Goal: Task Accomplishment & Management: Complete application form

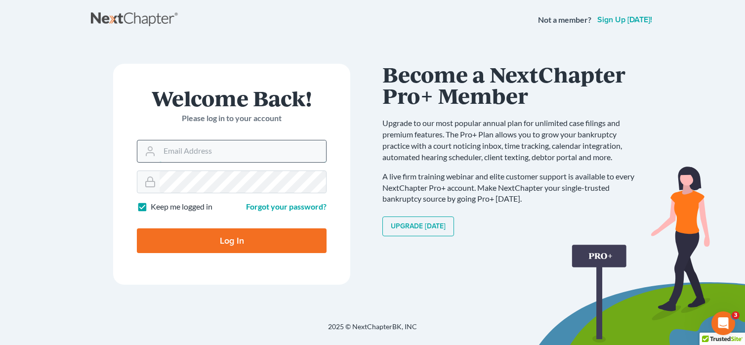
click at [176, 149] on input "Email Address" at bounding box center [242, 151] width 166 height 22
type input "[EMAIL_ADDRESS][DOMAIN_NAME]"
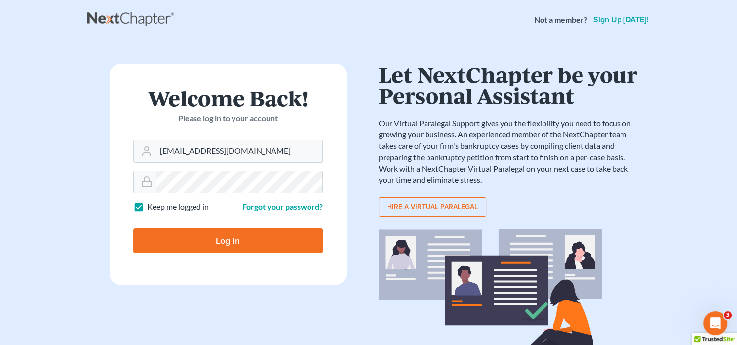
click at [260, 240] on input "Log In" at bounding box center [228, 240] width 190 height 25
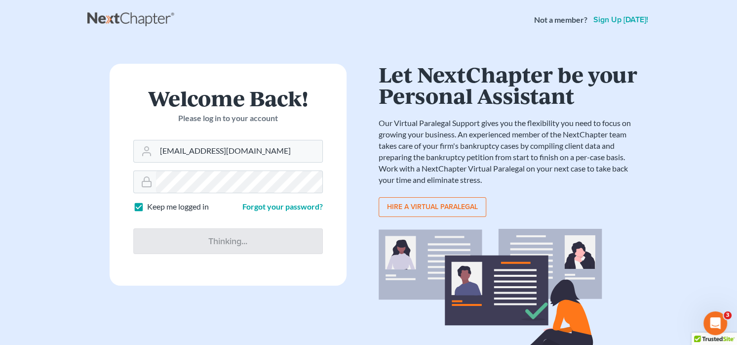
type input "Thinking..."
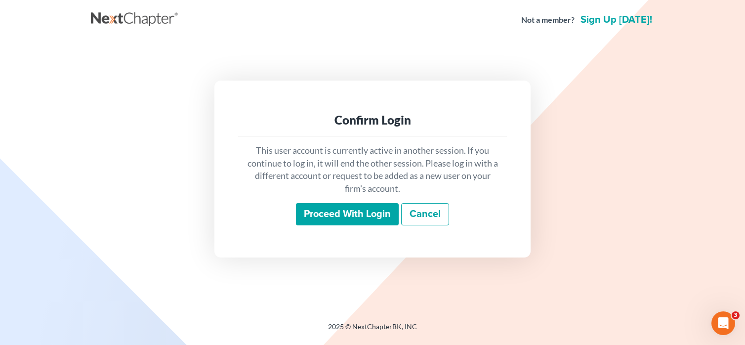
click at [336, 212] on input "Proceed with login" at bounding box center [347, 214] width 103 height 23
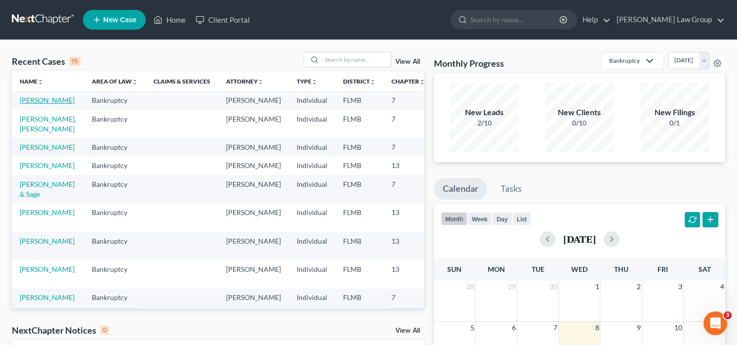
click at [33, 104] on link "[PERSON_NAME]" at bounding box center [47, 100] width 55 height 8
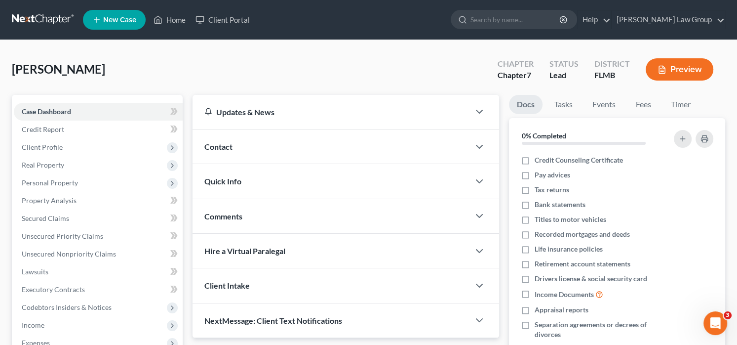
scroll to position [99, 0]
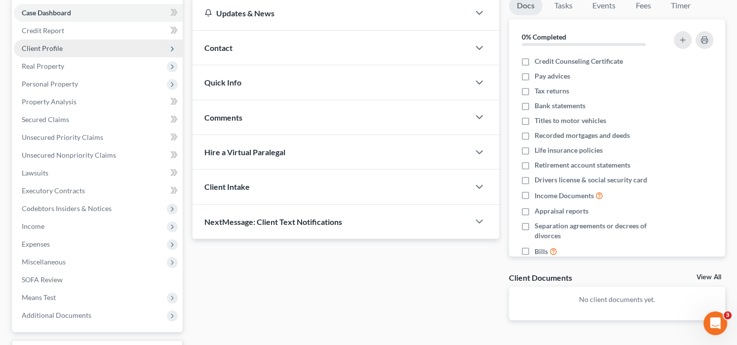
click at [58, 49] on span "Client Profile" at bounding box center [42, 48] width 41 height 8
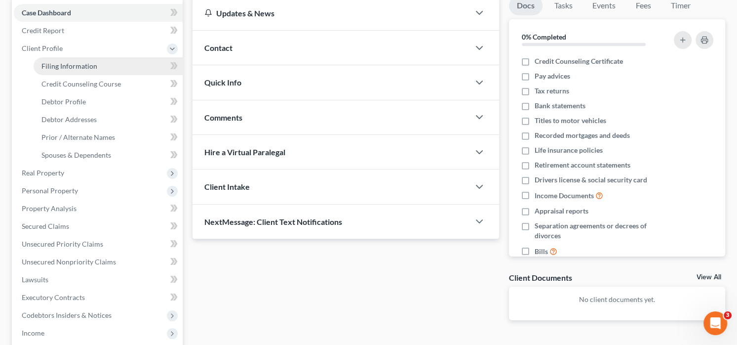
click at [89, 66] on span "Filing Information" at bounding box center [69, 66] width 56 height 8
select select "1"
select select "0"
select select "4"
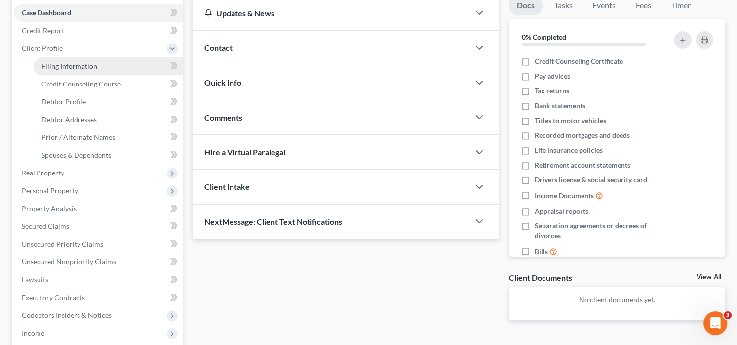
select select "0"
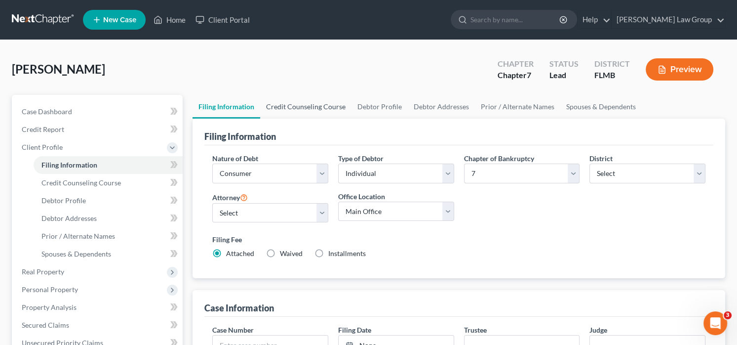
click at [313, 102] on link "Credit Counseling Course" at bounding box center [305, 107] width 91 height 24
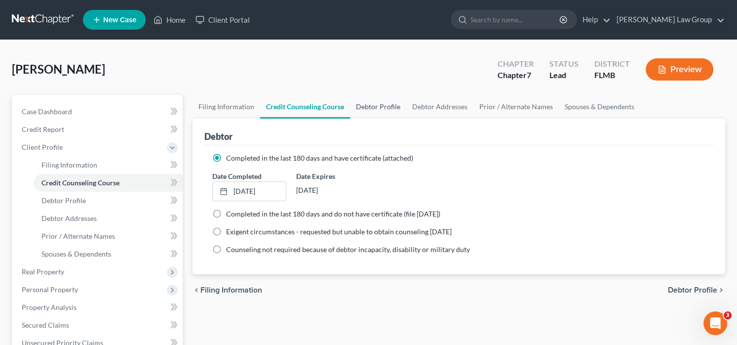
click at [385, 102] on link "Debtor Profile" at bounding box center [378, 107] width 56 height 24
select select "0"
select select "1"
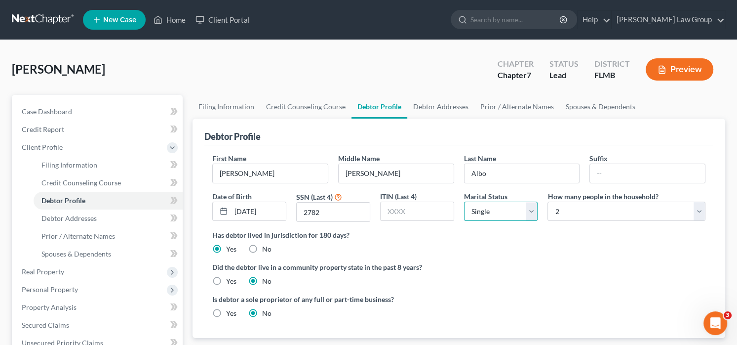
click at [493, 211] on select "Select Single Married Separated Divorced Widowed" at bounding box center [501, 211] width 74 height 20
select select "1"
click at [464, 201] on select "Select Single Married Separated Divorced Widowed" at bounding box center [501, 211] width 74 height 20
click at [425, 104] on link "Debtor Addresses" at bounding box center [440, 107] width 67 height 24
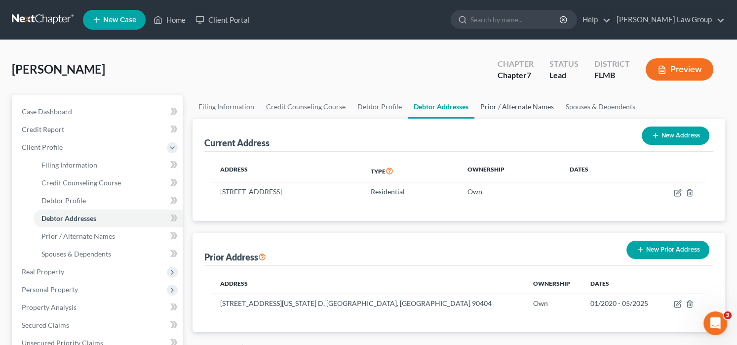
click at [521, 108] on link "Prior / Alternate Names" at bounding box center [517, 107] width 85 height 24
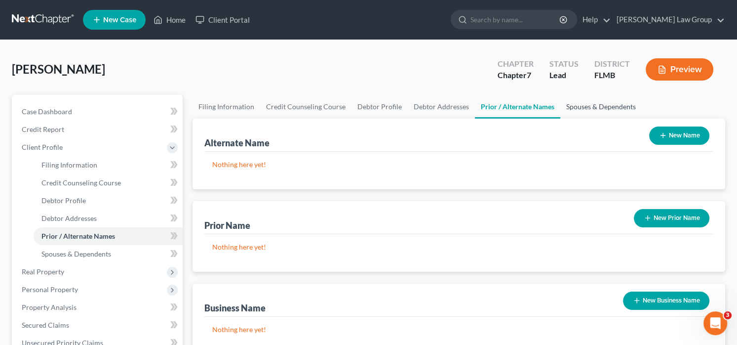
click at [573, 110] on link "Spouses & Dependents" at bounding box center [600, 107] width 81 height 24
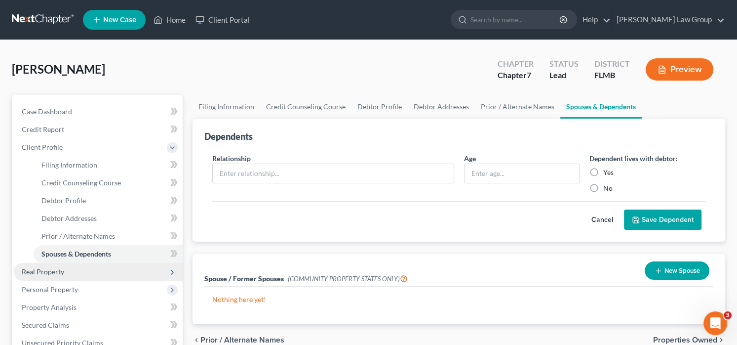
click at [67, 264] on span "Real Property" at bounding box center [98, 272] width 169 height 18
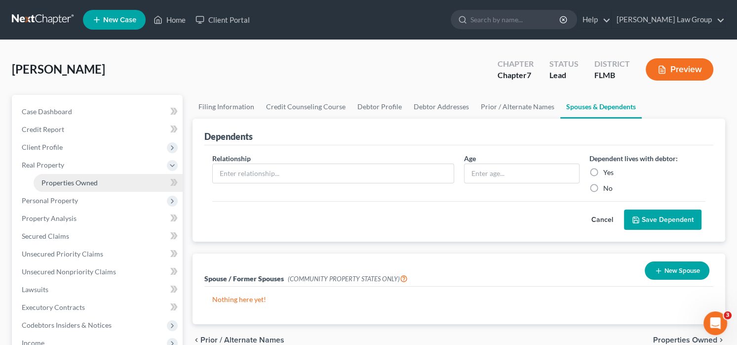
click at [81, 177] on link "Properties Owned" at bounding box center [108, 183] width 149 height 18
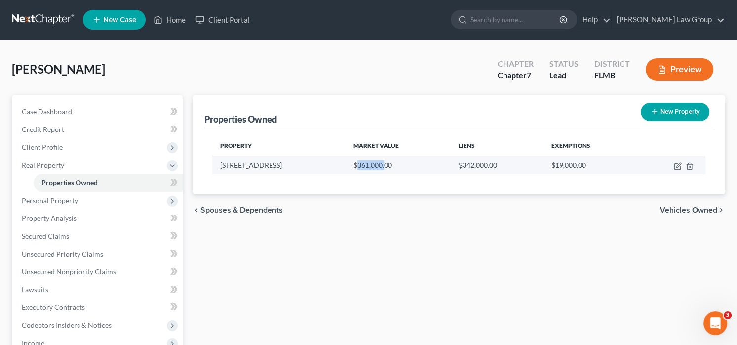
drag, startPoint x: 361, startPoint y: 166, endPoint x: 389, endPoint y: 169, distance: 27.8
click at [389, 169] on td "$361,000.00" at bounding box center [398, 165] width 105 height 19
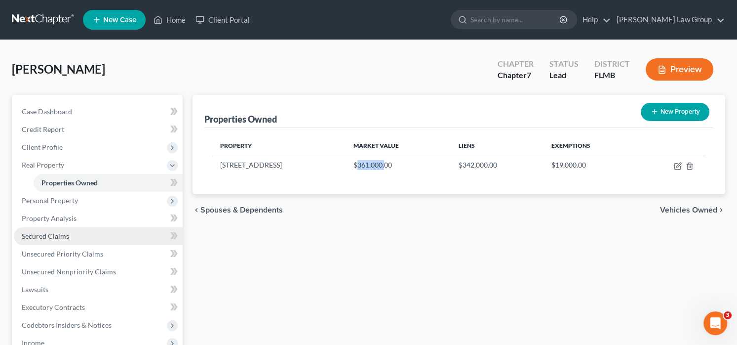
click at [71, 238] on link "Secured Claims" at bounding box center [98, 236] width 169 height 18
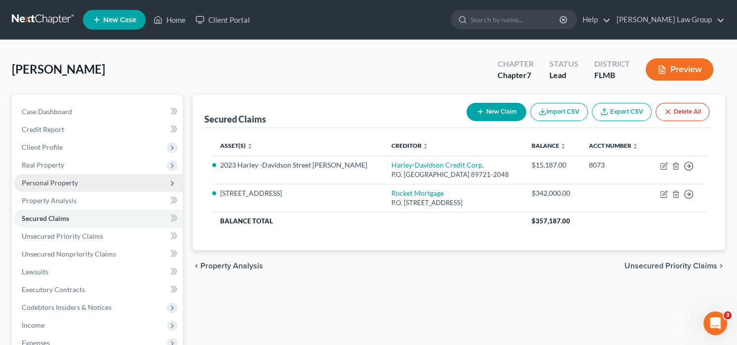
click at [67, 181] on span "Personal Property" at bounding box center [50, 182] width 56 height 8
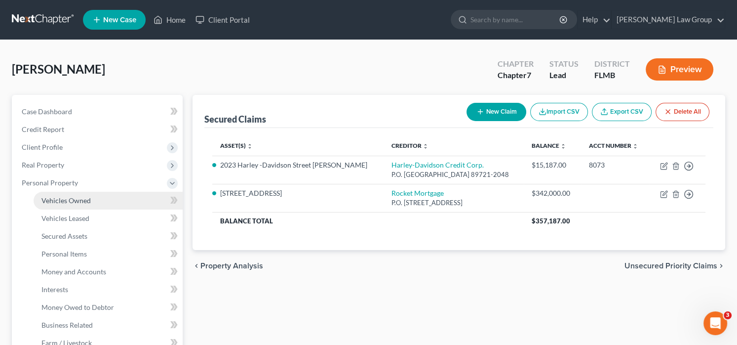
click at [100, 203] on link "Vehicles Owned" at bounding box center [108, 201] width 149 height 18
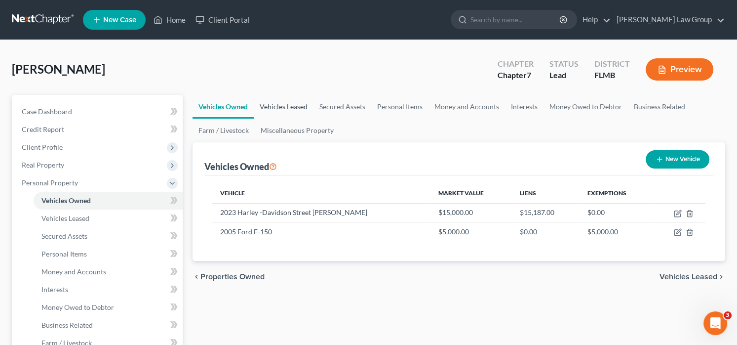
click at [307, 108] on link "Vehicles Leased" at bounding box center [284, 107] width 60 height 24
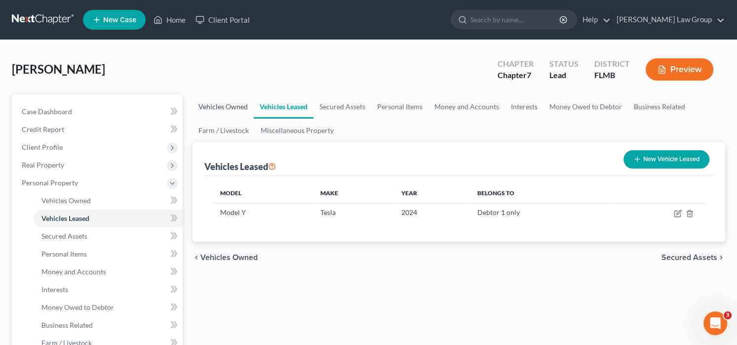
click at [241, 107] on link "Vehicles Owned" at bounding box center [223, 107] width 61 height 24
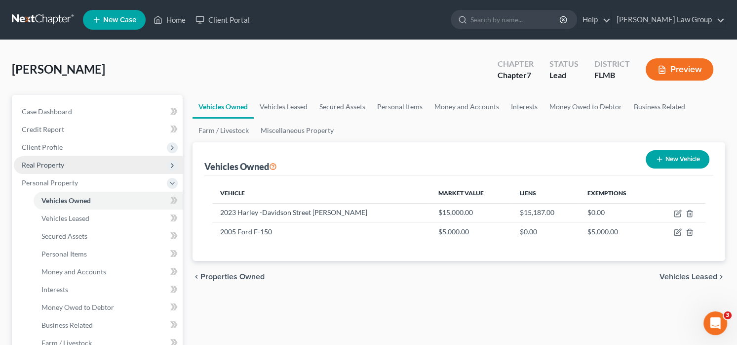
click at [87, 164] on span "Real Property" at bounding box center [98, 165] width 169 height 18
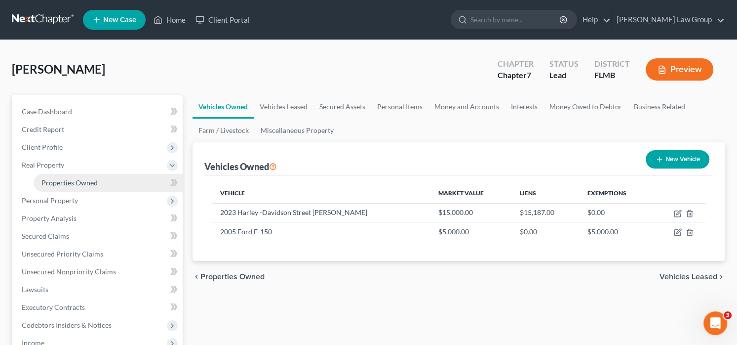
click at [100, 183] on link "Properties Owned" at bounding box center [108, 183] width 149 height 18
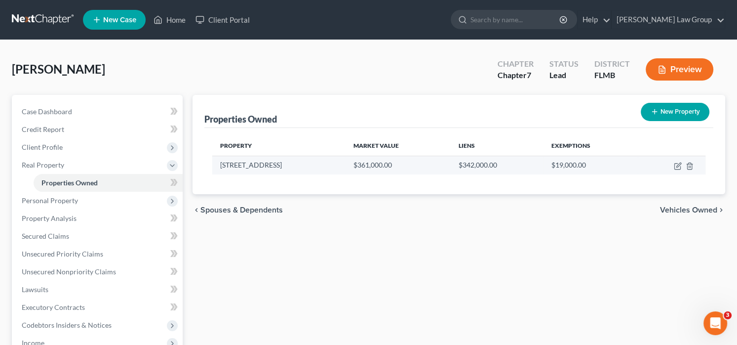
click at [679, 169] on td at bounding box center [672, 165] width 68 height 19
click at [677, 163] on icon "button" at bounding box center [678, 166] width 8 height 8
select select "9"
select select "2"
select select "5"
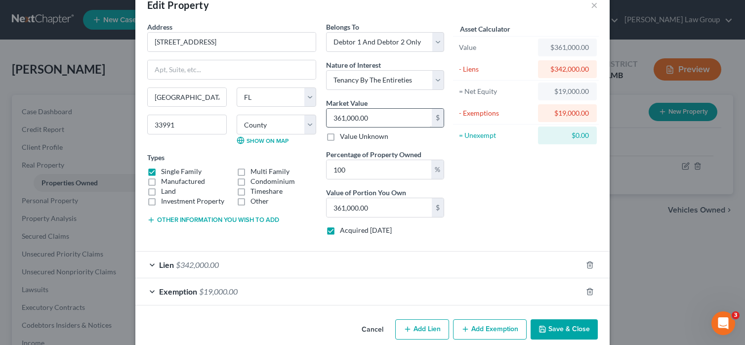
scroll to position [37, 0]
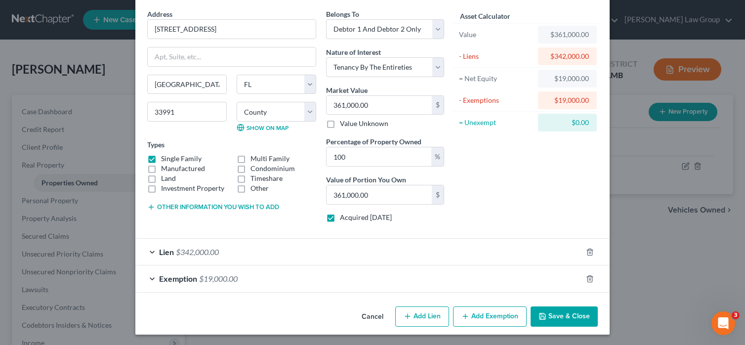
click at [227, 280] on span "$19,000.00" at bounding box center [218, 278] width 39 height 9
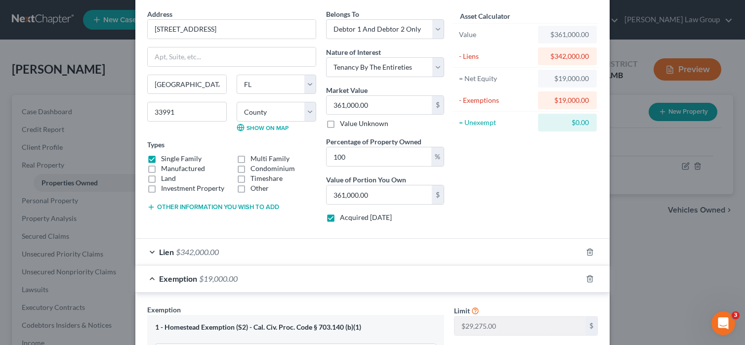
click at [229, 250] on div "Lien $342,000.00" at bounding box center [358, 252] width 446 height 26
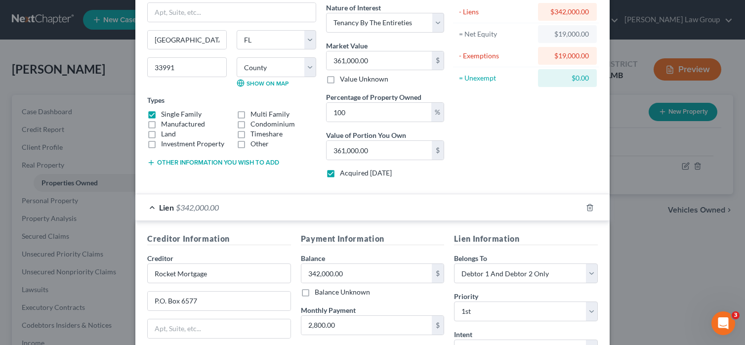
scroll to position [185, 0]
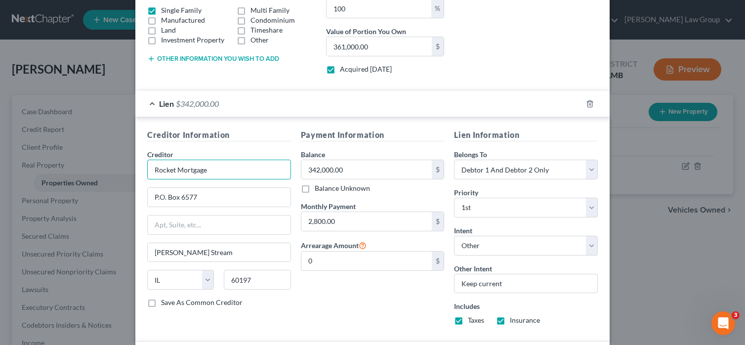
drag, startPoint x: 217, startPoint y: 170, endPoint x: 107, endPoint y: 170, distance: 110.1
click at [107, 170] on div "Edit Property × Address * [GEOGRAPHIC_DATA] [GEOGRAPHIC_DATA] [US_STATE][GEOGRA…" at bounding box center [372, 172] width 745 height 345
click at [188, 175] on input "[PERSON_NAME]" at bounding box center [219, 169] width 144 height 20
type input "[PERSON_NAME] & [PERSON_NAME]"
click at [194, 199] on input "P.O. Box 6577" at bounding box center [219, 197] width 143 height 19
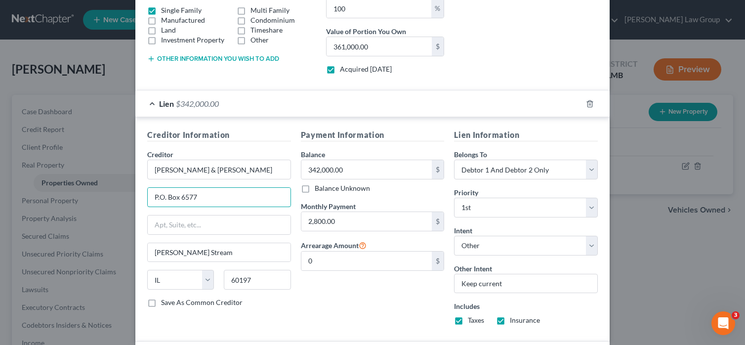
drag, startPoint x: 225, startPoint y: 194, endPoint x: 81, endPoint y: 185, distance: 144.0
click at [81, 185] on div "Edit Property × Address * [GEOGRAPHIC_DATA] [GEOGRAPHIC_DATA] [US_STATE][GEOGRA…" at bounding box center [372, 172] width 745 height 345
click at [211, 189] on input "11605" at bounding box center [219, 197] width 143 height 19
type input "[STREET_ADDRESS]"
drag, startPoint x: 262, startPoint y: 278, endPoint x: 193, endPoint y: 277, distance: 69.1
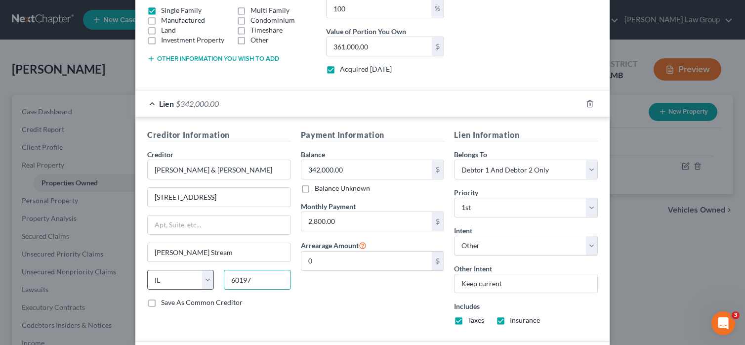
click at [194, 278] on div "State [US_STATE] AK AR AZ CA CO CT DE DC [GEOGRAPHIC_DATA] [GEOGRAPHIC_DATA] GU…" at bounding box center [219, 284] width 154 height 28
type input "34432"
type input "Dunnellon"
select select "9"
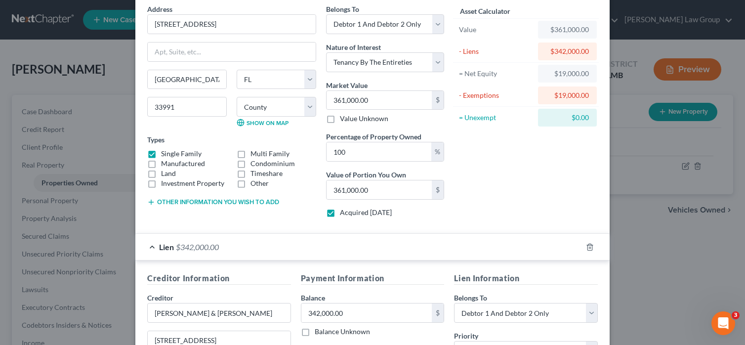
scroll to position [148, 0]
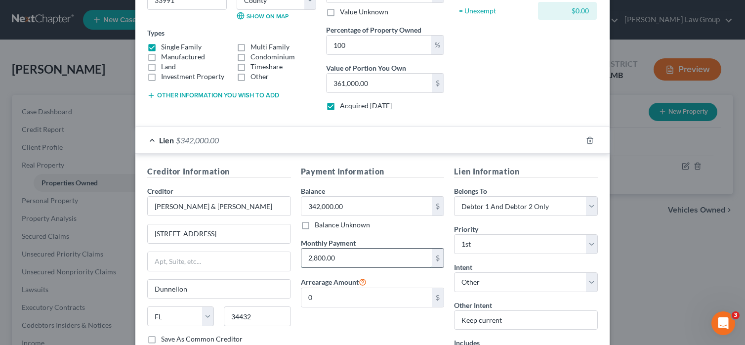
click at [363, 257] on input "2,800.00" at bounding box center [366, 257] width 131 height 19
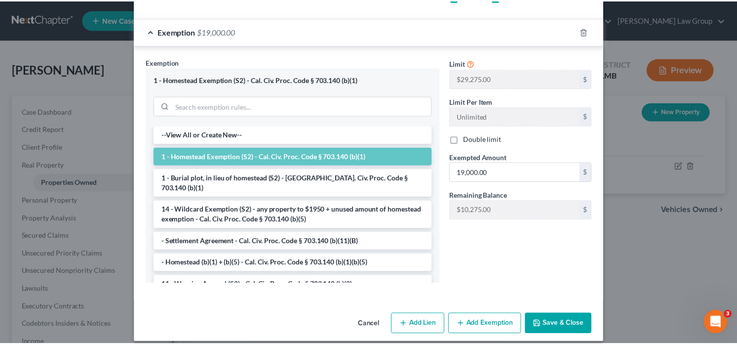
scroll to position [515, 0]
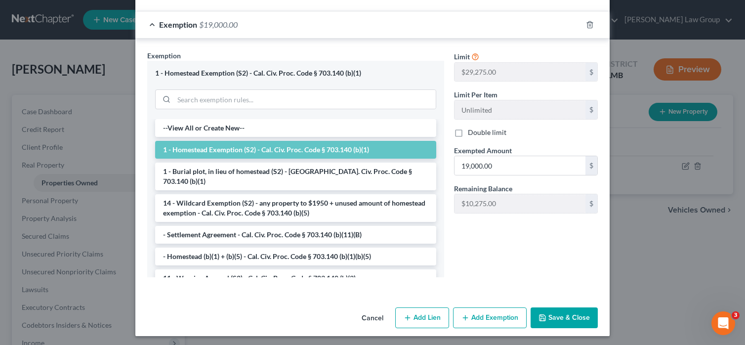
type input "2,273.1"
click at [563, 309] on button "Save & Close" at bounding box center [563, 317] width 67 height 21
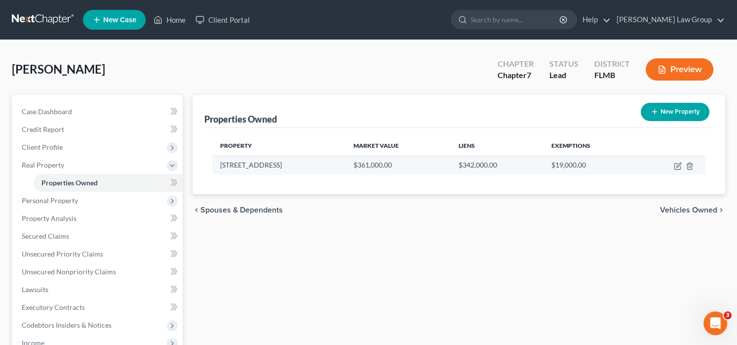
click at [492, 162] on td "$342,000.00" at bounding box center [496, 165] width 93 height 19
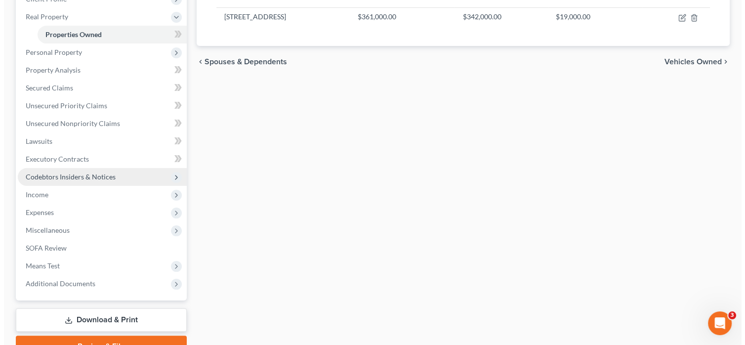
scroll to position [99, 0]
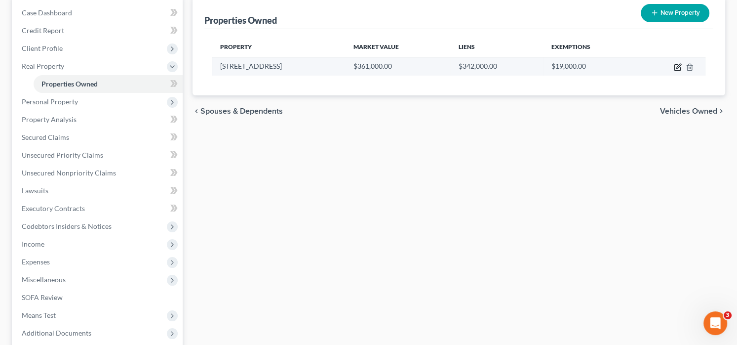
click at [679, 68] on icon "button" at bounding box center [678, 67] width 8 height 8
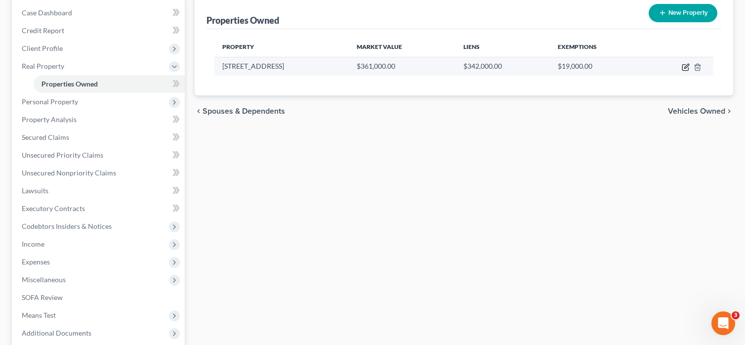
select select "9"
select select "32"
select select "2"
select select "5"
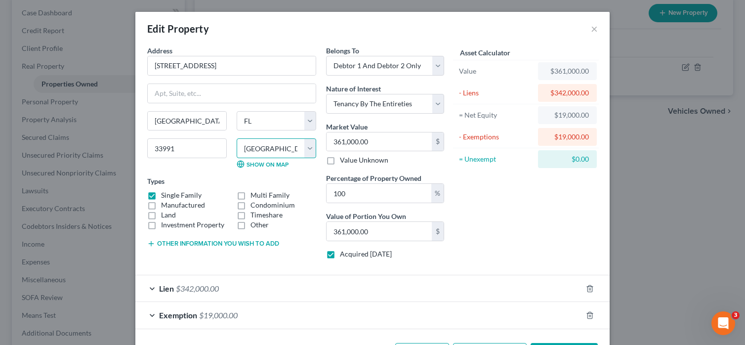
click at [248, 152] on select "County [GEOGRAPHIC_DATA] [GEOGRAPHIC_DATA] [GEOGRAPHIC_DATA] [GEOGRAPHIC_DATA] …" at bounding box center [277, 148] width 80 height 20
select select "34"
click at [237, 138] on select "County [GEOGRAPHIC_DATA] [GEOGRAPHIC_DATA] [GEOGRAPHIC_DATA] [GEOGRAPHIC_DATA] …" at bounding box center [277, 148] width 80 height 20
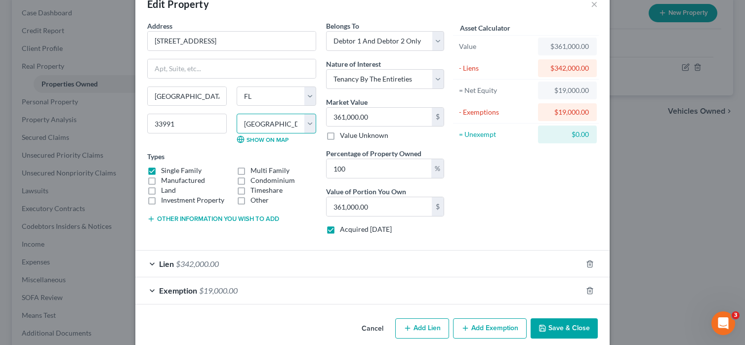
scroll to position [37, 0]
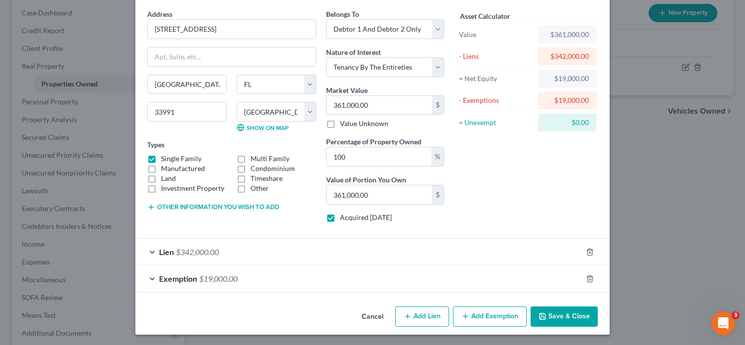
click at [318, 250] on div "Lien $342,000.00" at bounding box center [358, 252] width 446 height 26
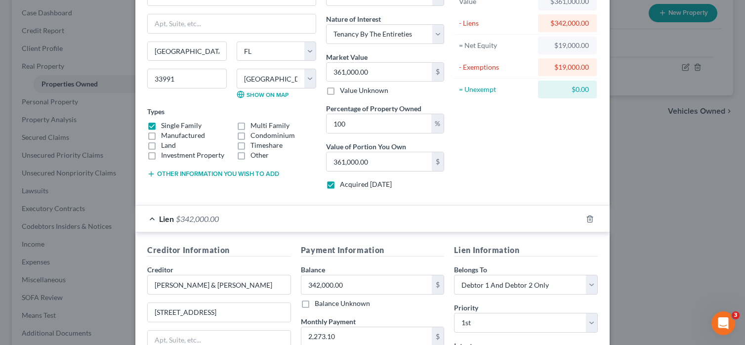
scroll to position [185, 0]
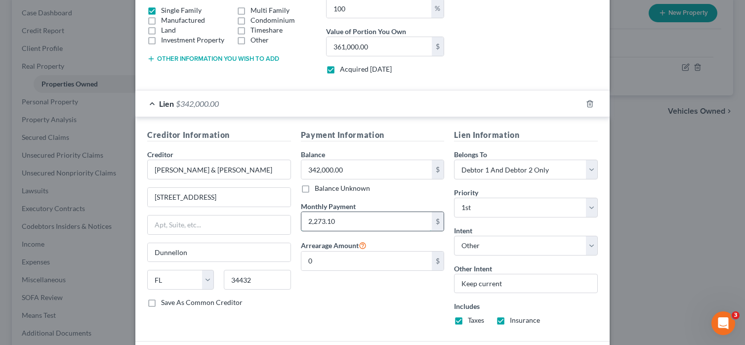
click at [311, 215] on input "2,273.10" at bounding box center [366, 221] width 131 height 19
click at [324, 224] on input "2,273.10" at bounding box center [366, 221] width 131 height 19
click at [314, 221] on input "2,273.10" at bounding box center [366, 221] width 131 height 19
click at [307, 221] on input "273.10" at bounding box center [366, 221] width 131 height 19
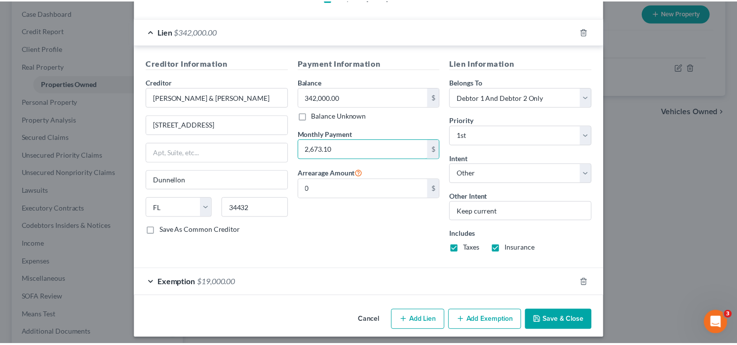
scroll to position [260, 0]
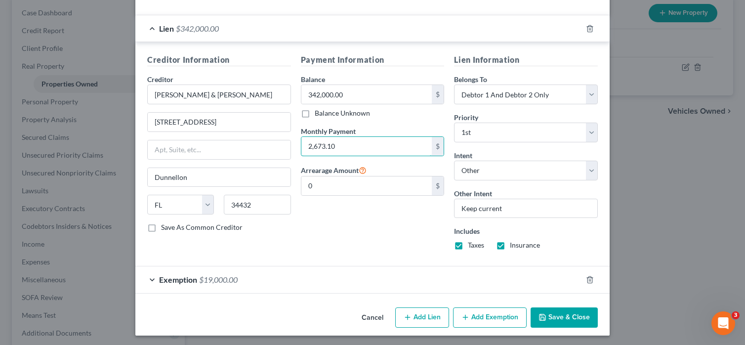
type input "2,673.10"
click at [573, 315] on button "Save & Close" at bounding box center [563, 317] width 67 height 21
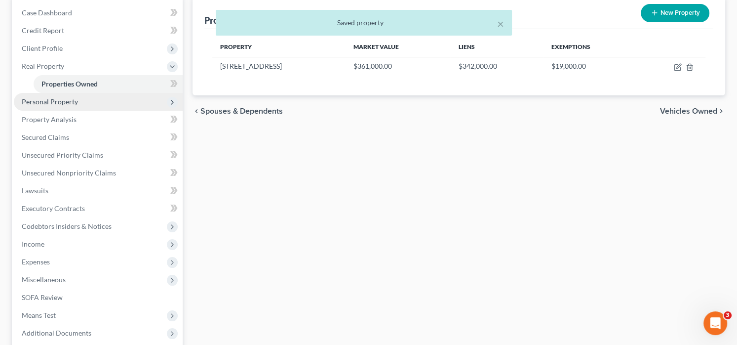
click at [71, 106] on span "Personal Property" at bounding box center [98, 102] width 169 height 18
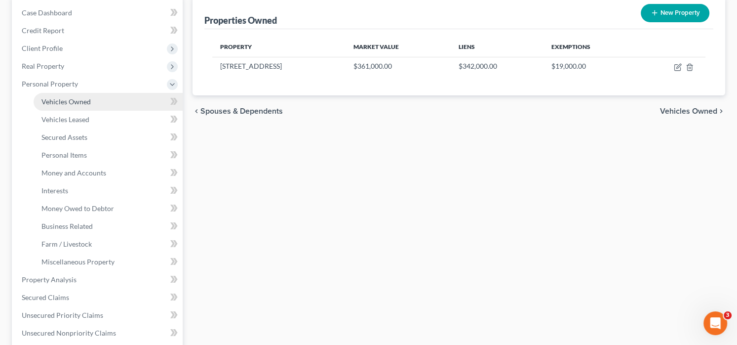
click at [74, 98] on span "Vehicles Owned" at bounding box center [65, 101] width 49 height 8
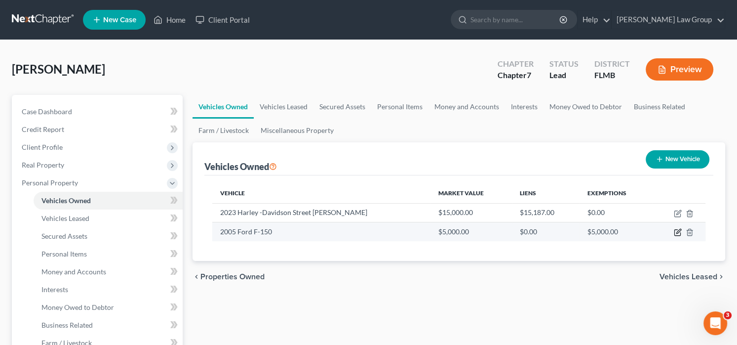
click at [679, 233] on icon "button" at bounding box center [678, 232] width 8 height 8
select select "0"
select select "21"
select select "3"
select select "0"
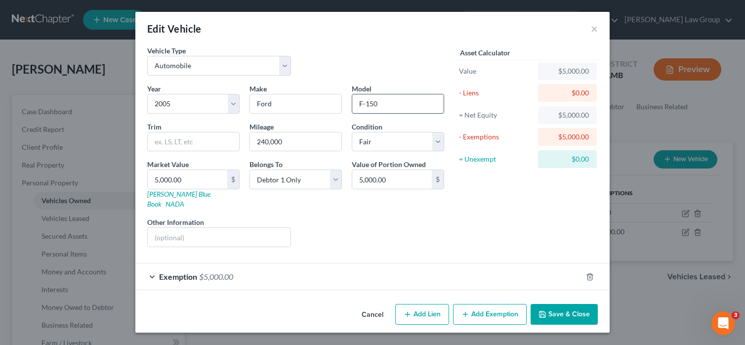
click at [365, 107] on input "F-150" at bounding box center [397, 103] width 91 height 19
type input "F-250"
click at [570, 304] on button "Save & Close" at bounding box center [563, 314] width 67 height 21
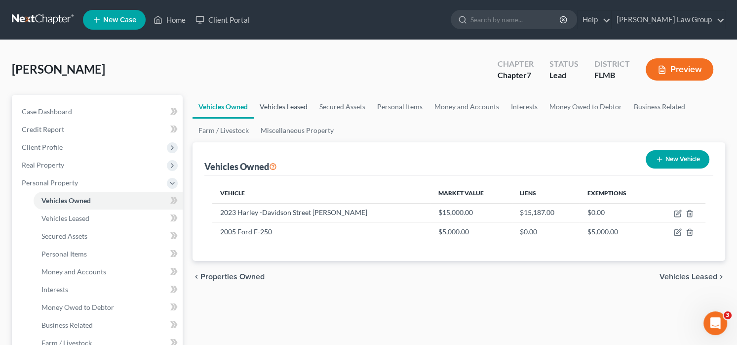
click at [275, 105] on link "Vehicles Leased" at bounding box center [284, 107] width 60 height 24
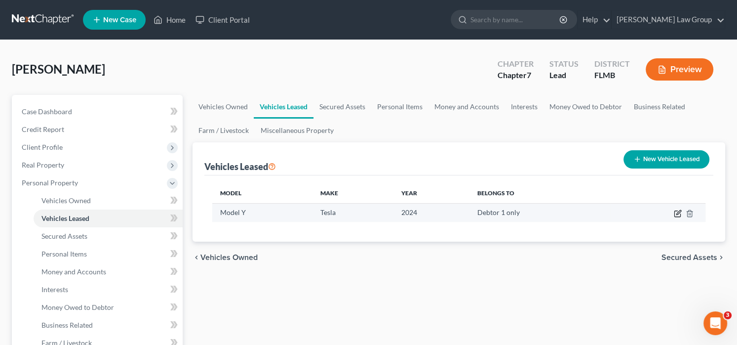
click at [676, 211] on icon "button" at bounding box center [678, 213] width 8 height 8
select select "0"
select select "2"
select select "0"
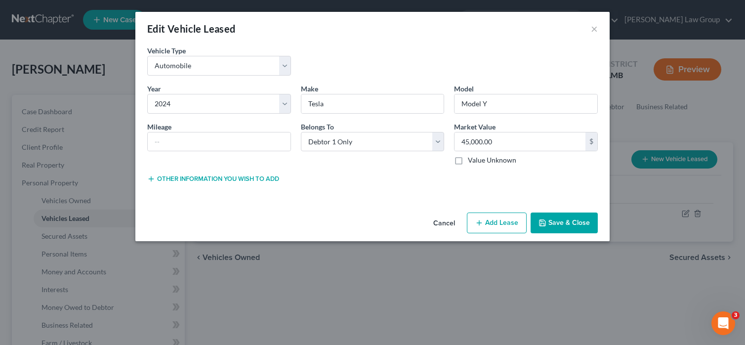
click at [502, 217] on button "Add Lease" at bounding box center [497, 222] width 60 height 21
select select "0"
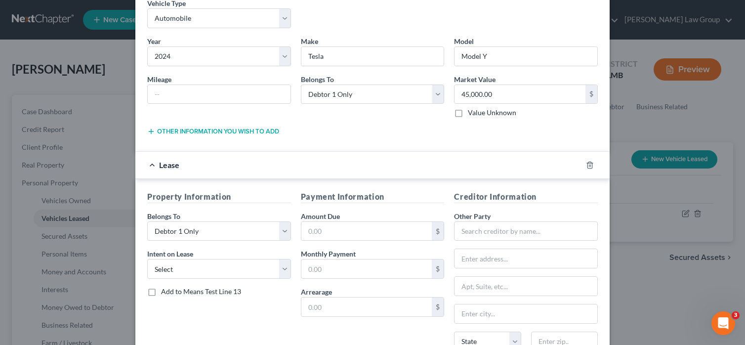
scroll to position [139, 0]
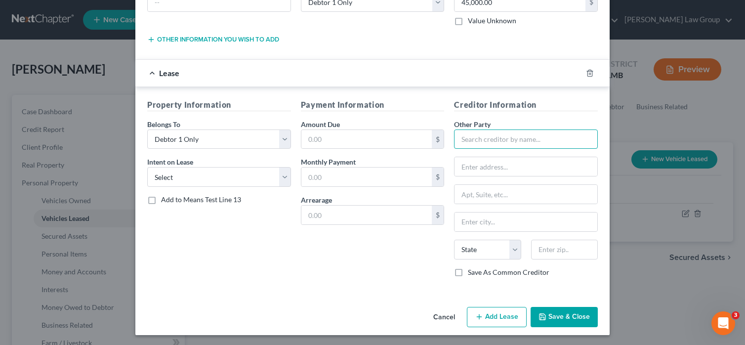
click at [512, 136] on input "text" at bounding box center [526, 139] width 144 height 20
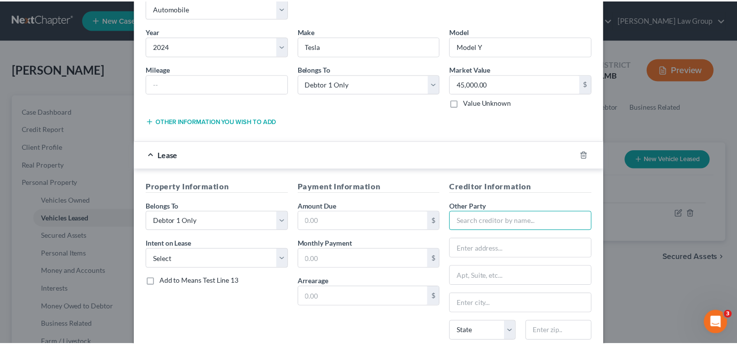
scroll to position [0, 0]
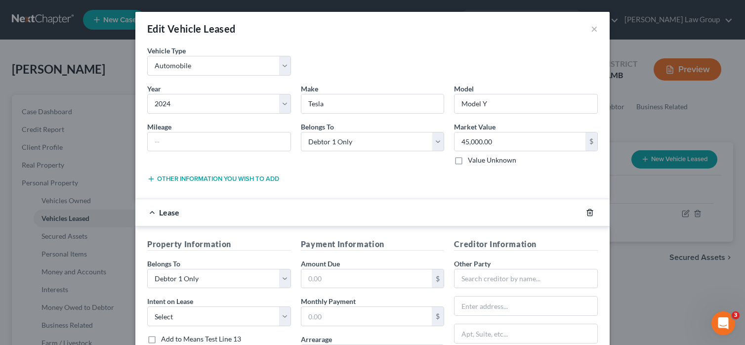
click at [587, 212] on icon "button" at bounding box center [590, 212] width 8 height 8
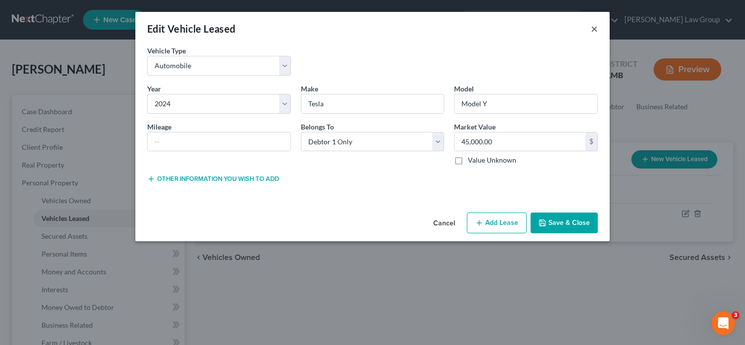
click at [596, 29] on button "×" at bounding box center [594, 29] width 7 height 12
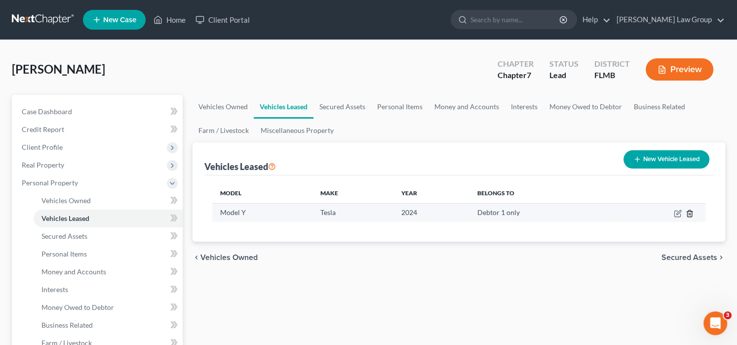
click at [690, 213] on line "button" at bounding box center [690, 214] width 0 height 2
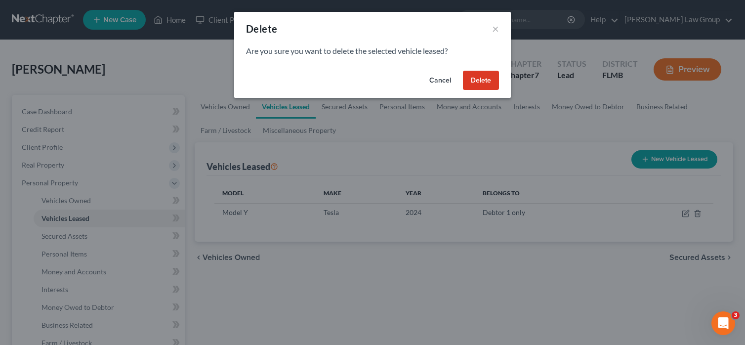
click at [486, 77] on button "Delete" at bounding box center [481, 81] width 36 height 20
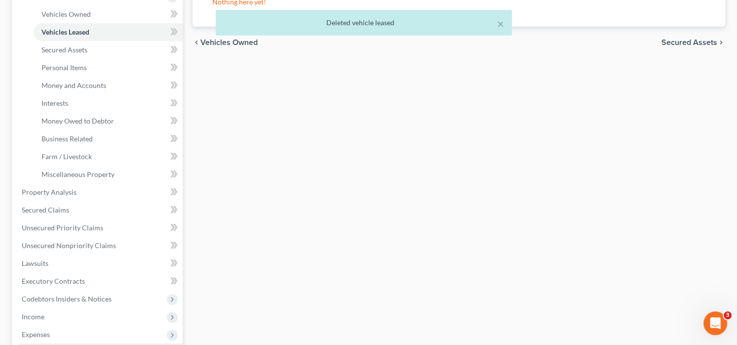
scroll to position [247, 0]
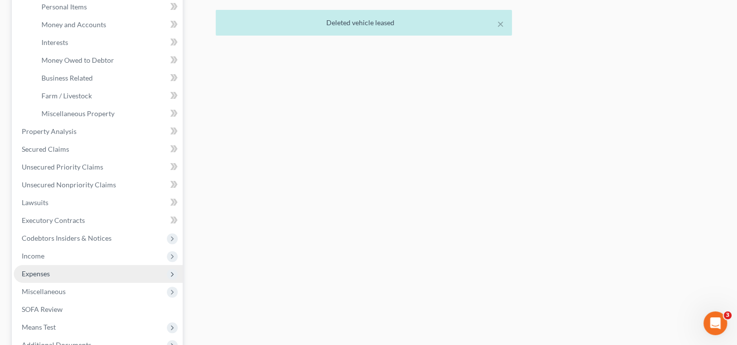
click at [74, 272] on span "Expenses" at bounding box center [98, 274] width 169 height 18
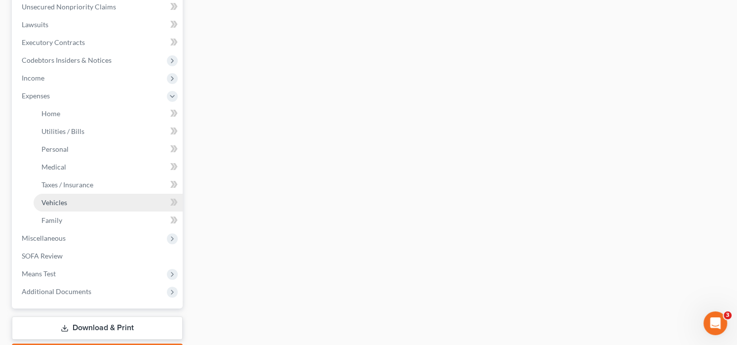
click at [79, 200] on link "Vehicles" at bounding box center [108, 203] width 149 height 18
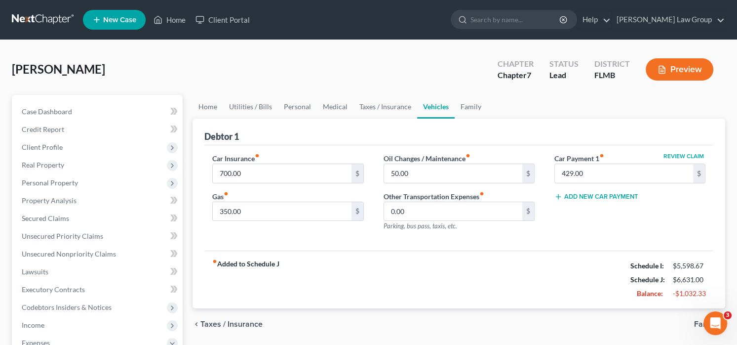
click at [613, 193] on button "Add New Car Payment" at bounding box center [597, 197] width 84 height 8
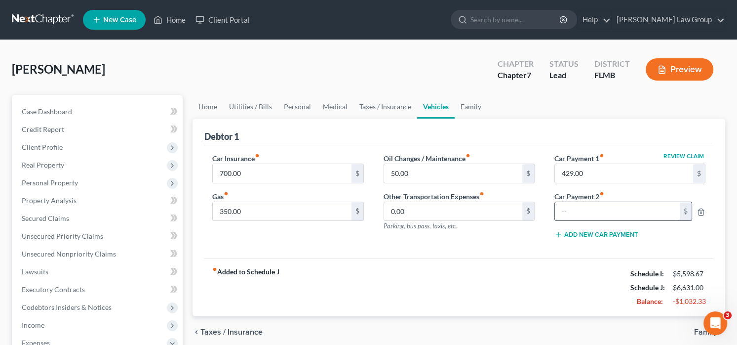
click at [607, 207] on input "text" at bounding box center [617, 211] width 125 height 19
click at [586, 203] on input "text" at bounding box center [617, 211] width 125 height 19
type input "450"
click at [457, 115] on link "Family" at bounding box center [471, 107] width 33 height 24
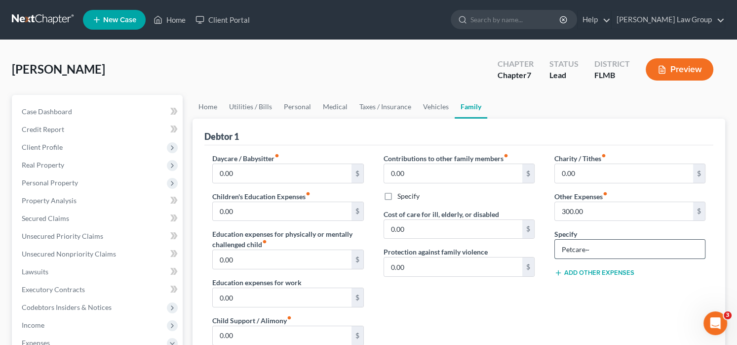
click at [624, 245] on input "Petcare~" at bounding box center [630, 248] width 150 height 19
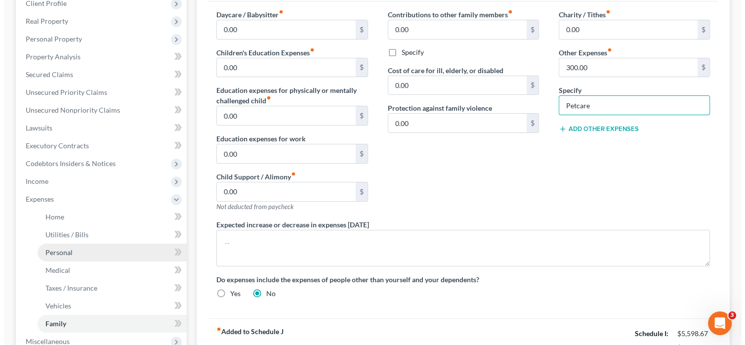
scroll to position [198, 0]
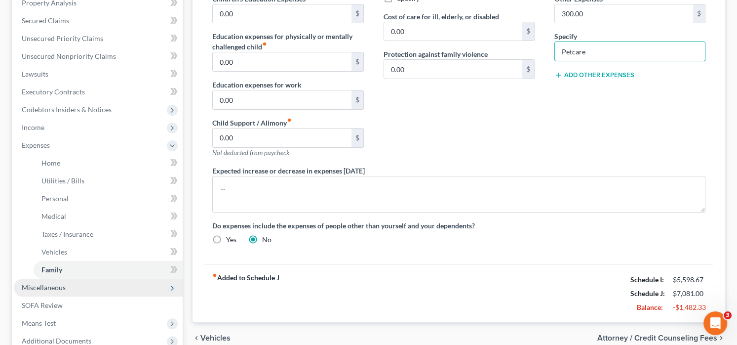
type input "Petcare"
click at [74, 286] on span "Miscellaneous" at bounding box center [98, 287] width 169 height 18
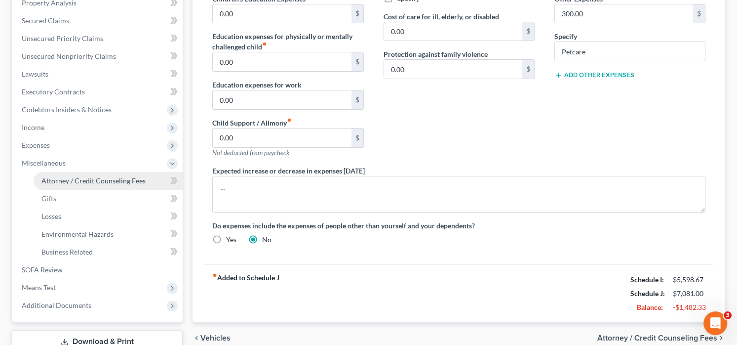
click at [111, 174] on link "Attorney / Credit Counseling Fees" at bounding box center [108, 181] width 149 height 18
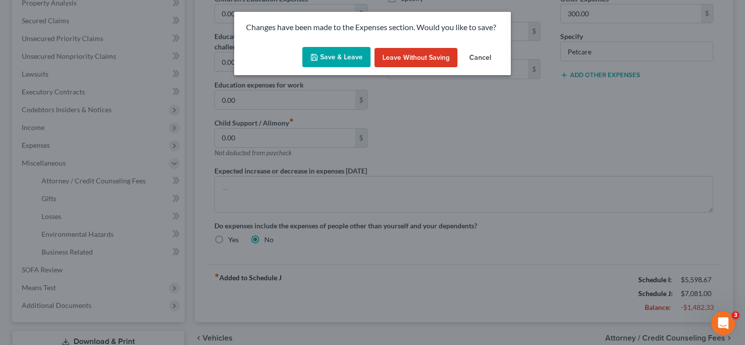
click at [337, 52] on button "Save & Leave" at bounding box center [336, 57] width 68 height 21
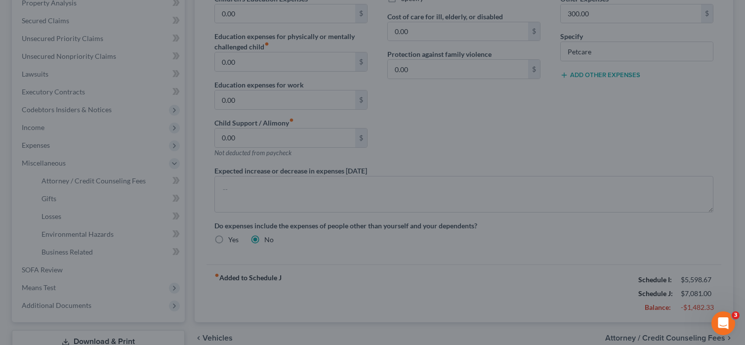
select select "0"
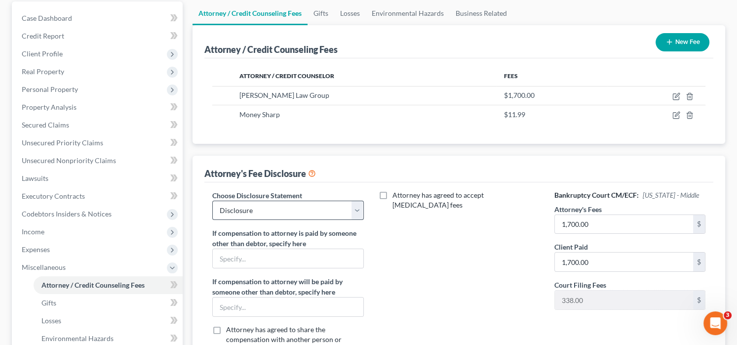
scroll to position [99, 0]
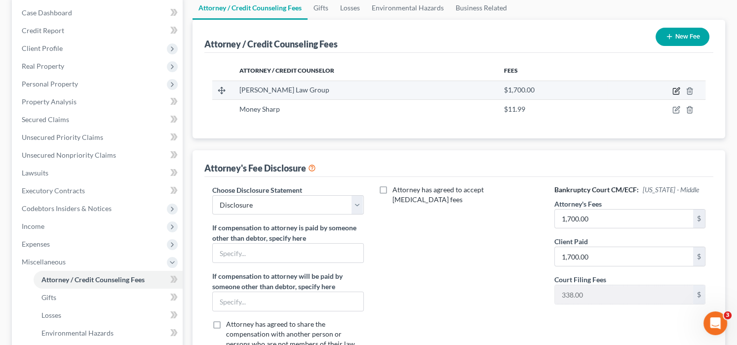
click at [677, 93] on icon "button" at bounding box center [676, 91] width 6 height 6
select select "9"
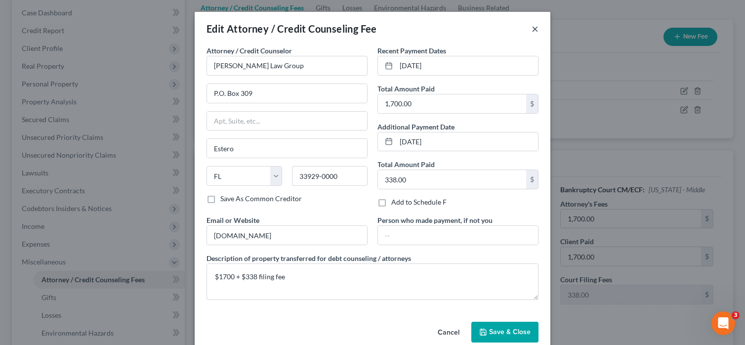
click at [531, 29] on button "×" at bounding box center [534, 29] width 7 height 12
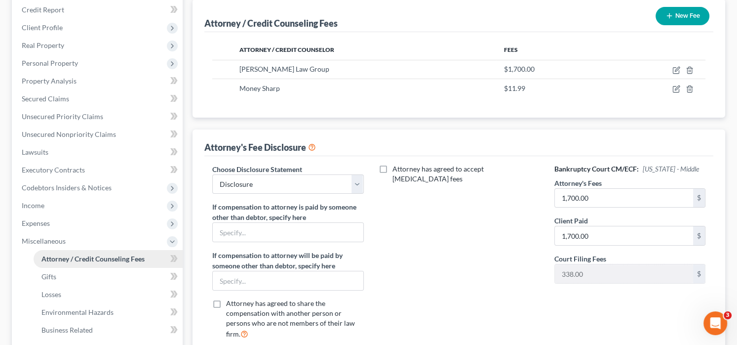
scroll to position [198, 0]
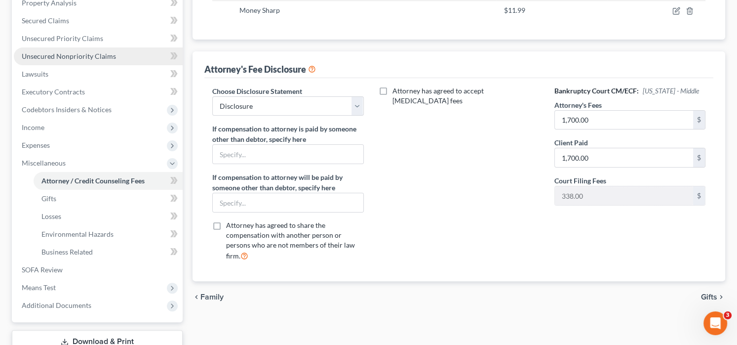
click at [71, 54] on span "Unsecured Nonpriority Claims" at bounding box center [69, 56] width 94 height 8
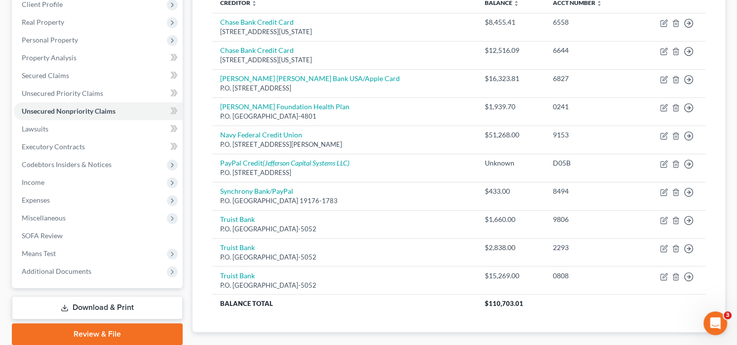
scroll to position [198, 0]
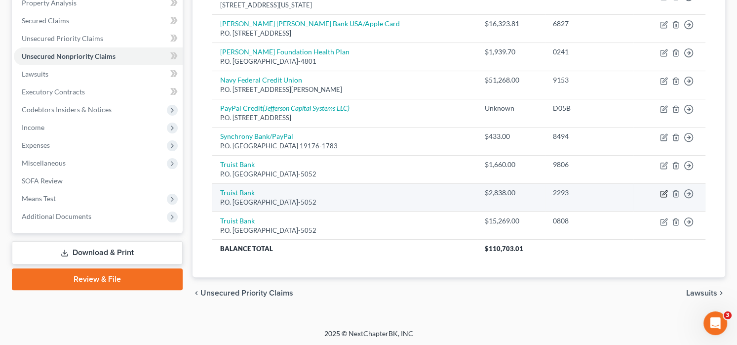
click at [663, 194] on icon "button" at bounding box center [664, 194] width 8 height 8
select select "48"
select select "2"
select select "0"
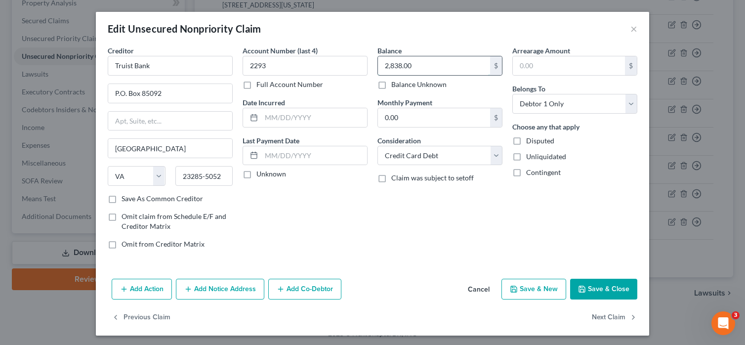
click at [457, 60] on input "2,838.00" at bounding box center [434, 65] width 112 height 19
click at [595, 292] on button "Save & Close" at bounding box center [603, 288] width 67 height 21
type input "0.00"
type input "0"
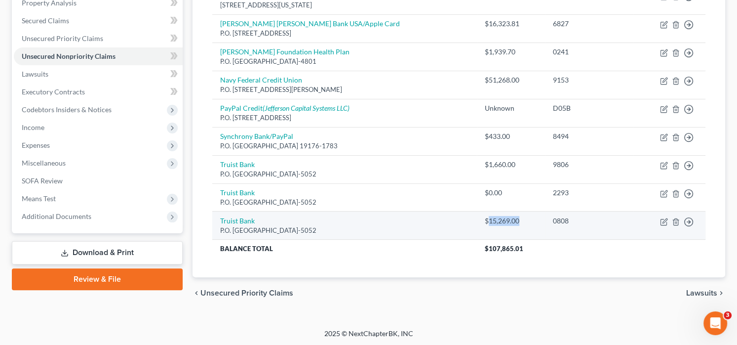
drag, startPoint x: 503, startPoint y: 219, endPoint x: 469, endPoint y: 217, distance: 34.1
click at [485, 217] on div "$15,269.00" at bounding box center [511, 221] width 52 height 10
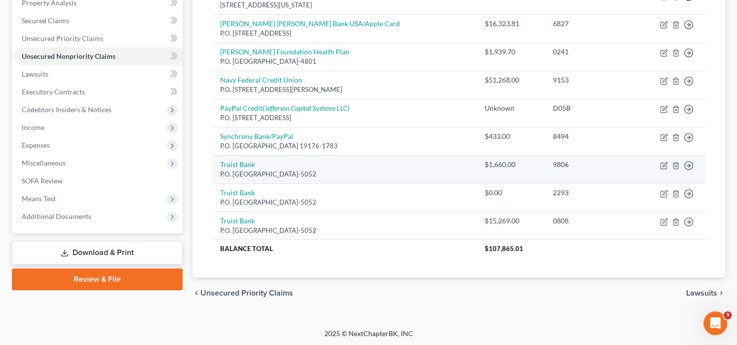
click at [498, 162] on div "$1,660.00" at bounding box center [511, 164] width 52 height 10
drag, startPoint x: 498, startPoint y: 159, endPoint x: 458, endPoint y: 165, distance: 40.9
click at [477, 165] on td "$1,660.00" at bounding box center [511, 169] width 68 height 28
click at [485, 165] on div "$1,660.00" at bounding box center [511, 164] width 52 height 10
drag, startPoint x: 468, startPoint y: 163, endPoint x: 502, endPoint y: 181, distance: 38.2
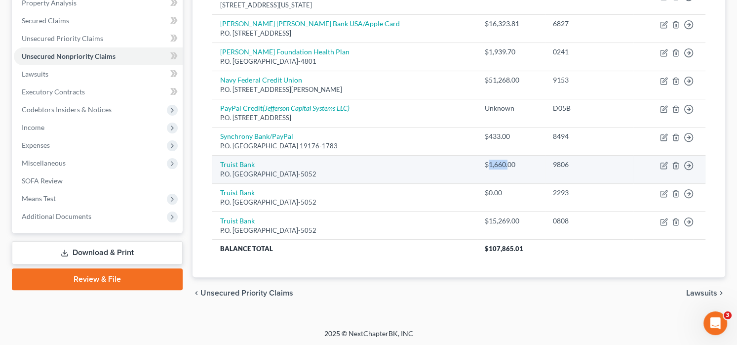
click at [495, 181] on td "$1,660.00" at bounding box center [511, 169] width 68 height 28
click at [510, 167] on div "$1,660.00" at bounding box center [511, 164] width 52 height 10
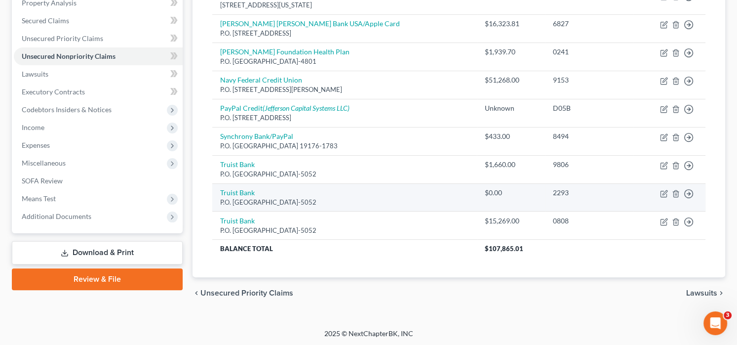
click at [553, 190] on div "2293" at bounding box center [589, 193] width 73 height 10
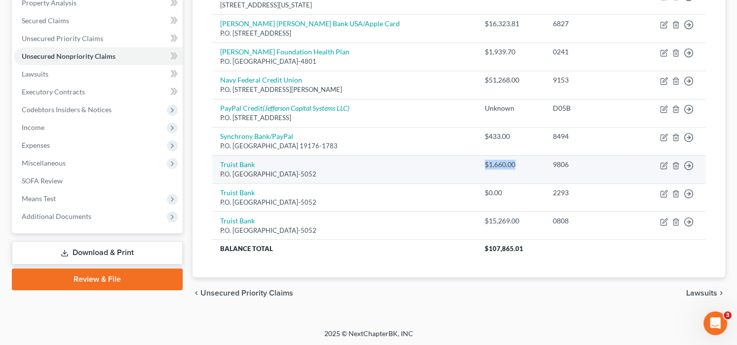
drag, startPoint x: 496, startPoint y: 165, endPoint x: 461, endPoint y: 161, distance: 35.8
click at [477, 161] on td "$1,660.00" at bounding box center [511, 169] width 68 height 28
click at [641, 167] on td "Move to D Move to E Move to G Move to Notice Only" at bounding box center [670, 169] width 72 height 28
click at [667, 163] on icon "button" at bounding box center [664, 165] width 8 height 8
select select "48"
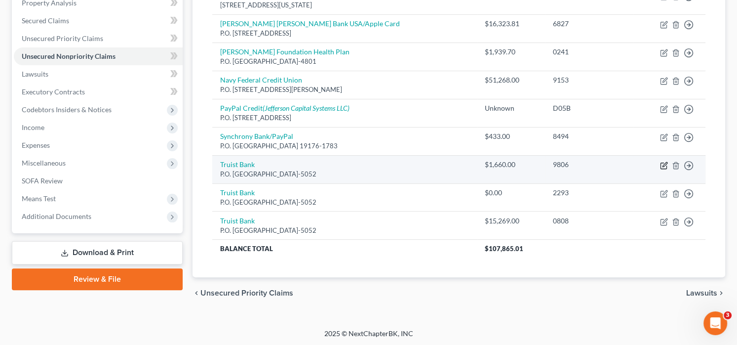
select select "2"
select select "0"
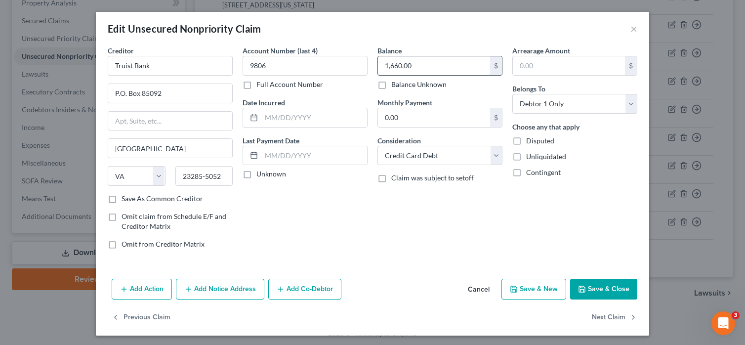
click at [430, 71] on input "1,660.00" at bounding box center [434, 65] width 112 height 19
type input "0"
click at [598, 286] on button "Save & Close" at bounding box center [603, 288] width 67 height 21
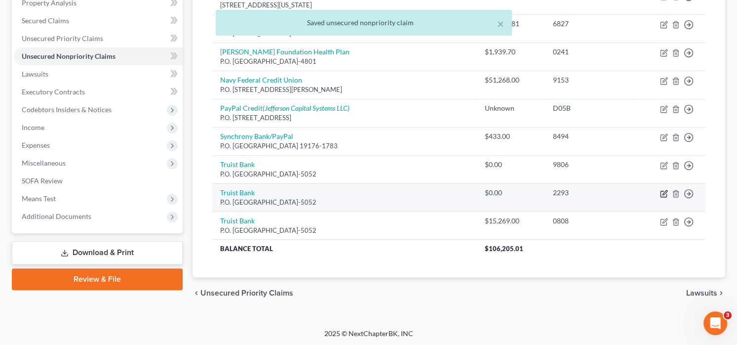
click at [664, 190] on icon "button" at bounding box center [664, 194] width 8 height 8
select select "48"
select select "2"
select select "0"
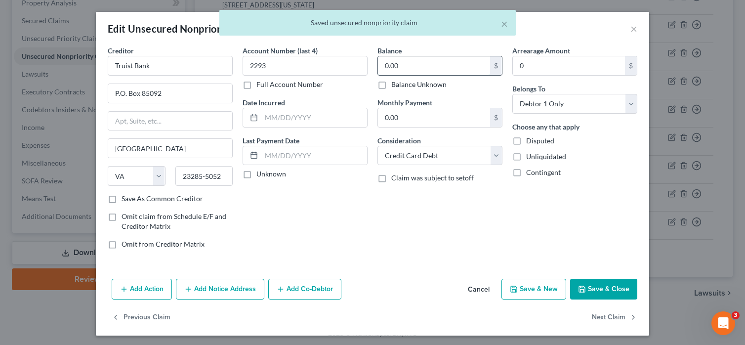
click at [417, 70] on input "0.00" at bounding box center [434, 65] width 112 height 19
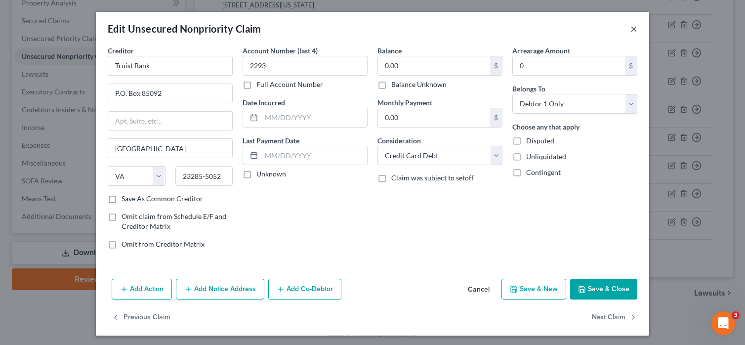
click at [631, 27] on button "×" at bounding box center [633, 29] width 7 height 12
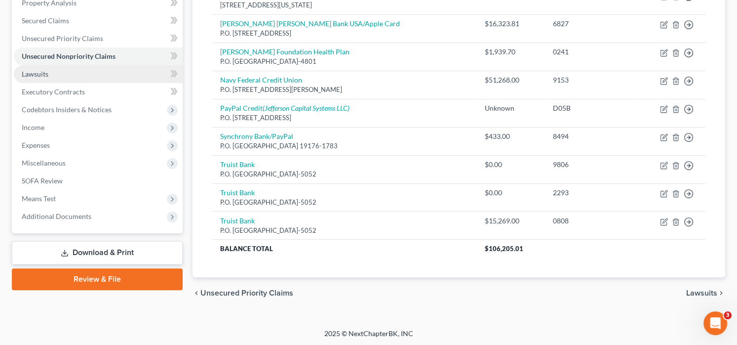
click at [70, 71] on link "Lawsuits" at bounding box center [98, 74] width 169 height 18
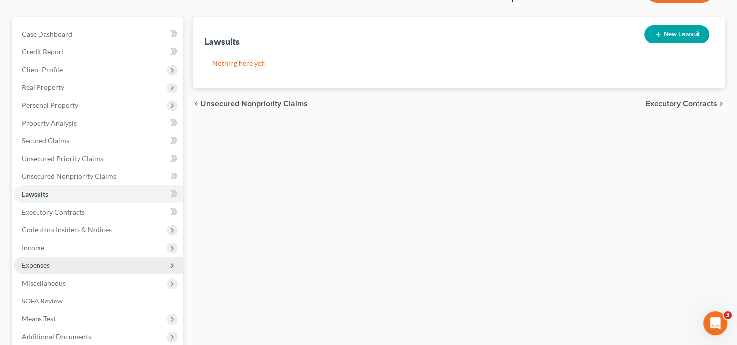
scroll to position [179, 0]
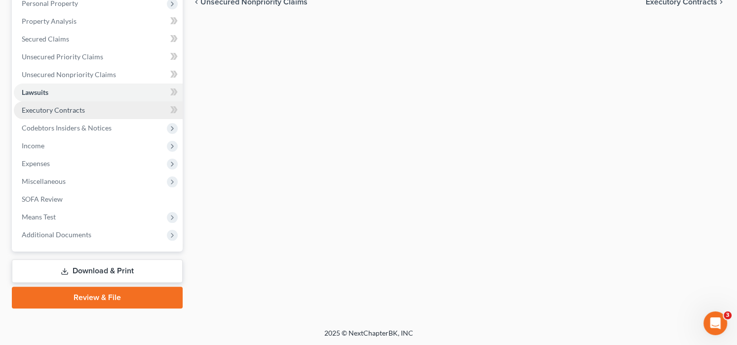
click at [78, 109] on span "Executory Contracts" at bounding box center [53, 110] width 63 height 8
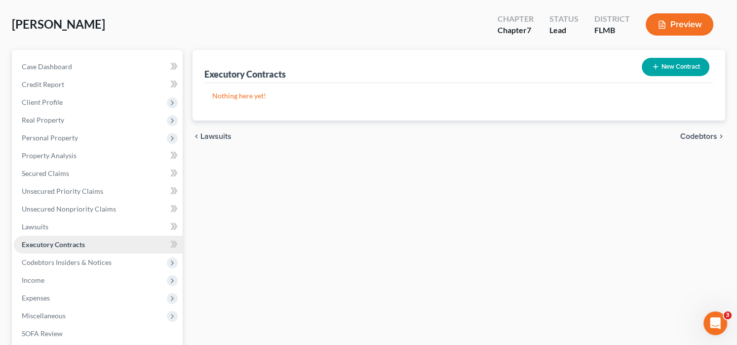
scroll to position [99, 0]
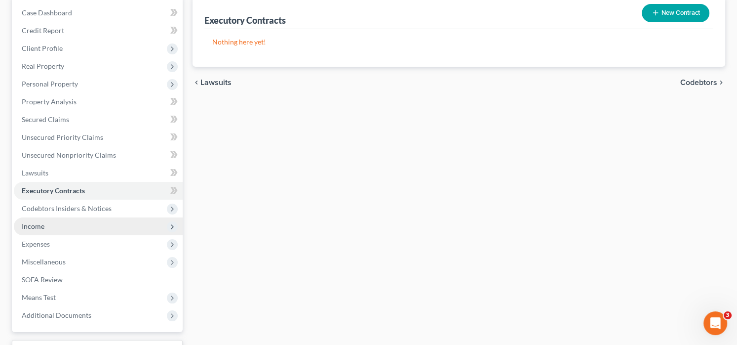
click at [52, 224] on span "Income" at bounding box center [98, 226] width 169 height 18
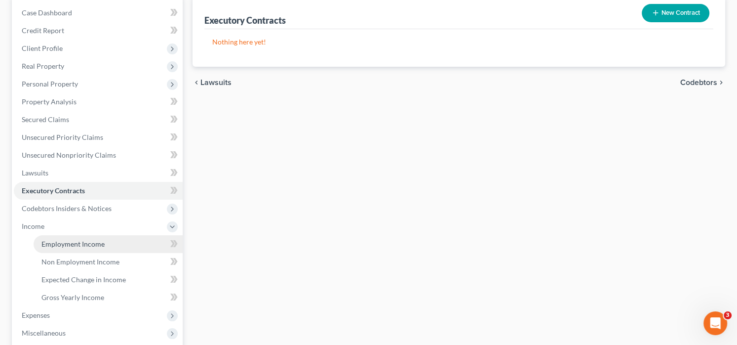
click at [88, 249] on link "Employment Income" at bounding box center [108, 244] width 149 height 18
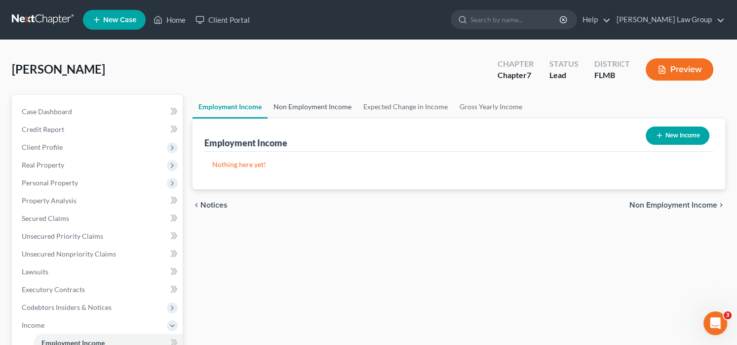
click at [296, 104] on link "Non Employment Income" at bounding box center [313, 107] width 90 height 24
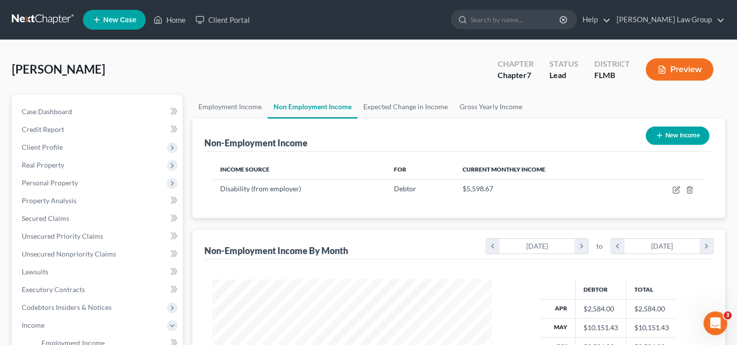
scroll to position [176, 299]
click at [711, 112] on ul "Employment Income Non Employment Income Expected Change in Income Gross Yearly …" at bounding box center [459, 107] width 533 height 24
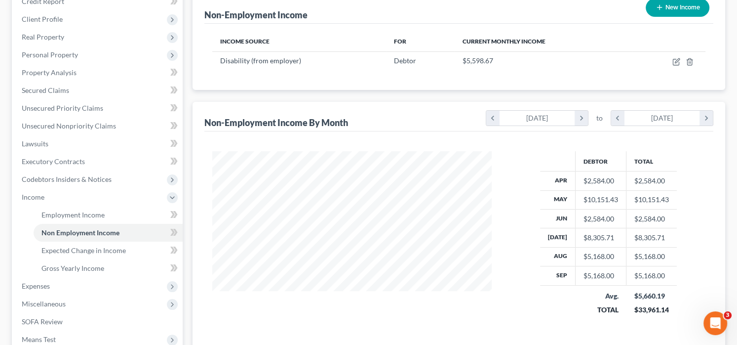
scroll to position [0, 0]
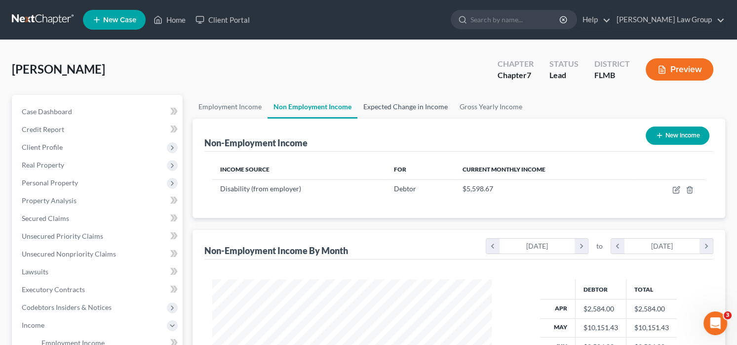
click at [368, 100] on link "Expected Change in Income" at bounding box center [406, 107] width 96 height 24
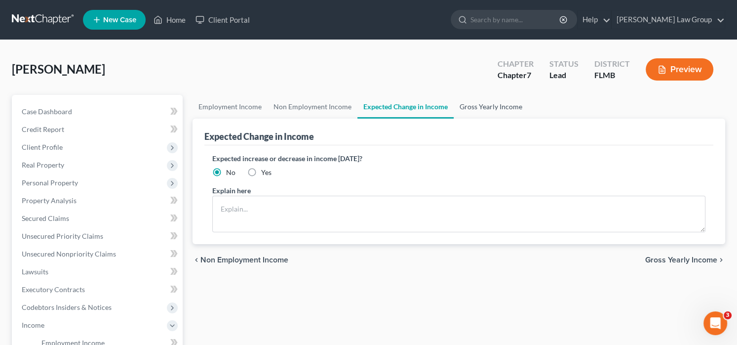
click at [468, 106] on link "Gross Yearly Income" at bounding box center [491, 107] width 75 height 24
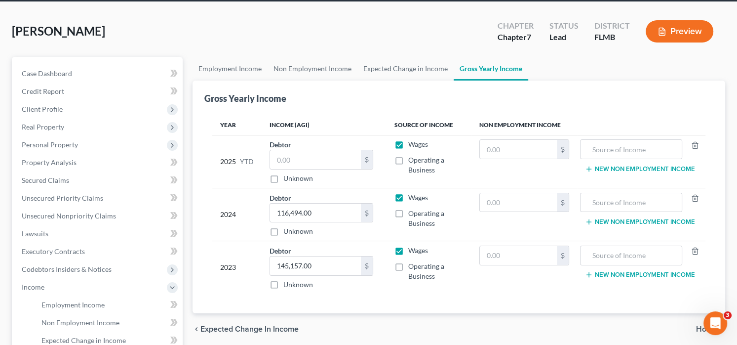
scroll to position [99, 0]
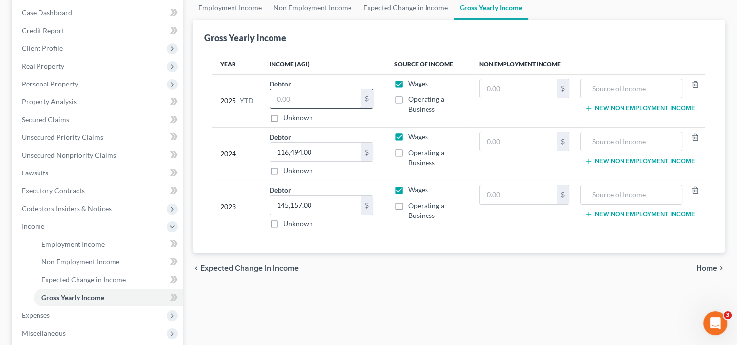
click at [320, 103] on input "text" at bounding box center [315, 98] width 91 height 19
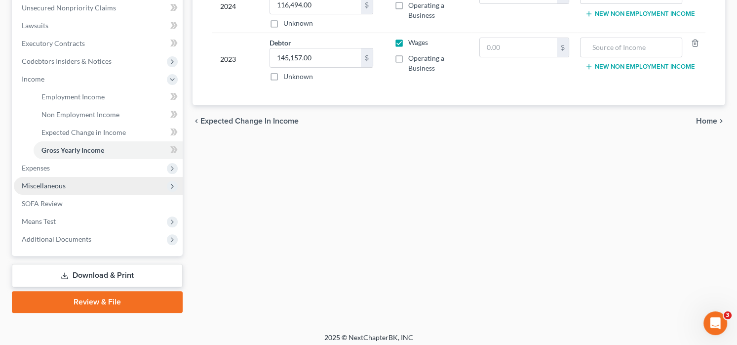
scroll to position [247, 0]
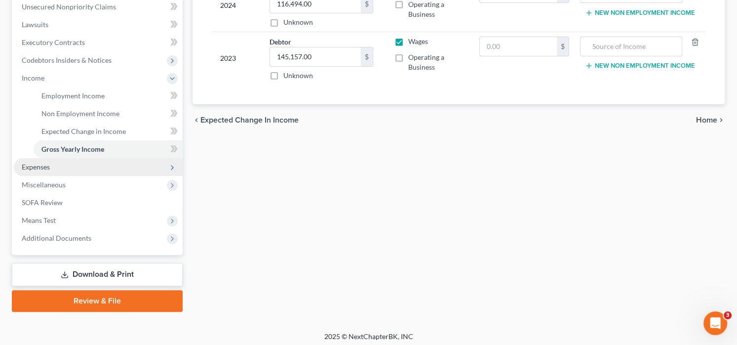
click at [67, 168] on span "Expenses" at bounding box center [98, 167] width 169 height 18
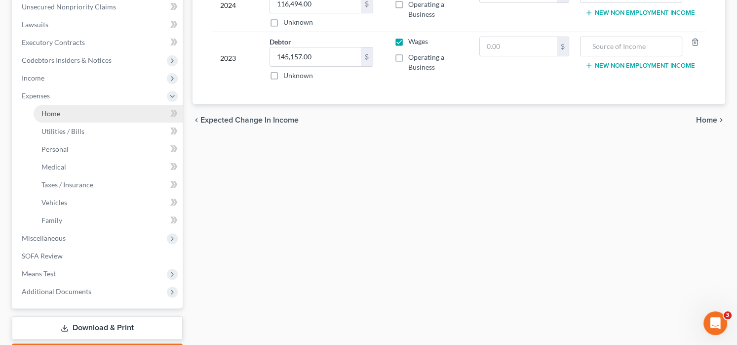
click at [72, 113] on link "Home" at bounding box center [108, 114] width 149 height 18
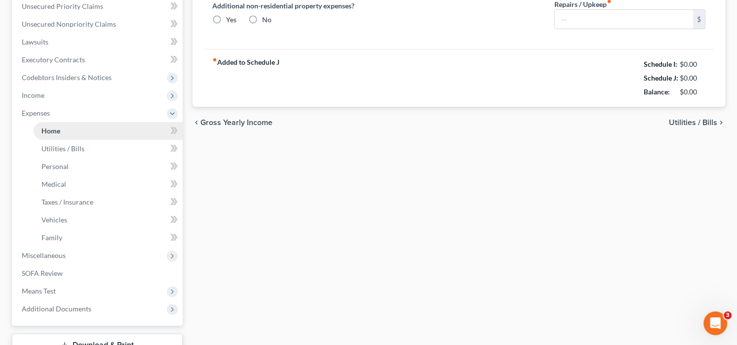
type input "2,800.00"
type input "0.00"
radio input "true"
type input "0.00"
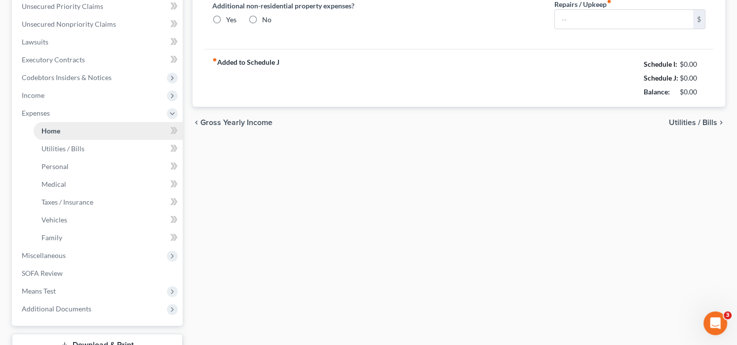
type input "0.00"
type input "60.00"
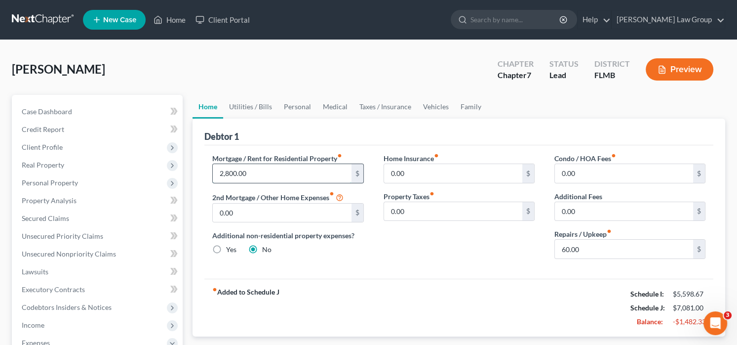
click at [263, 176] on input "2,800.00" at bounding box center [282, 173] width 138 height 19
type input "2,673.10"
click at [235, 104] on link "Utilities / Bills" at bounding box center [250, 107] width 55 height 24
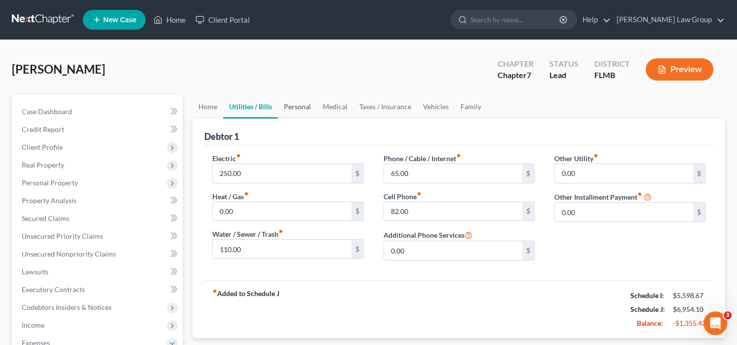
click at [301, 107] on link "Personal" at bounding box center [297, 107] width 39 height 24
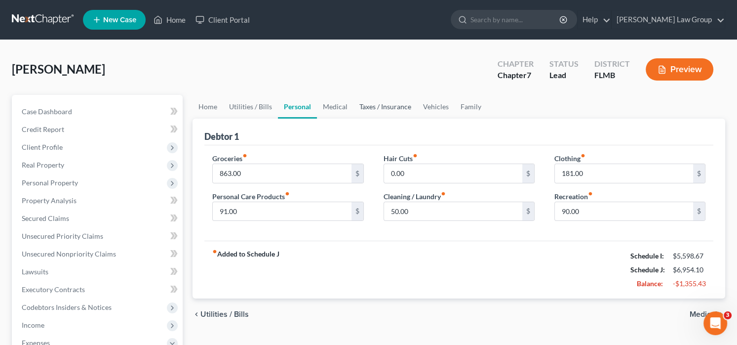
click at [372, 106] on link "Taxes / Insurance" at bounding box center [386, 107] width 64 height 24
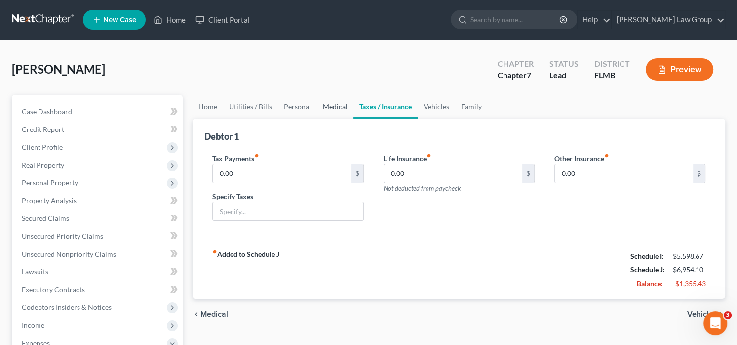
click at [340, 106] on link "Medical" at bounding box center [335, 107] width 37 height 24
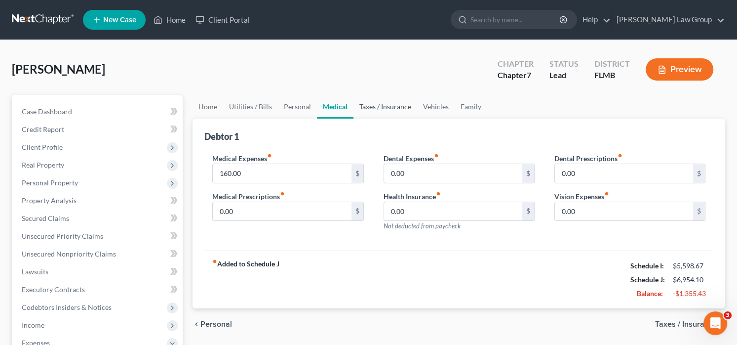
click at [414, 106] on link "Taxes / Insurance" at bounding box center [386, 107] width 64 height 24
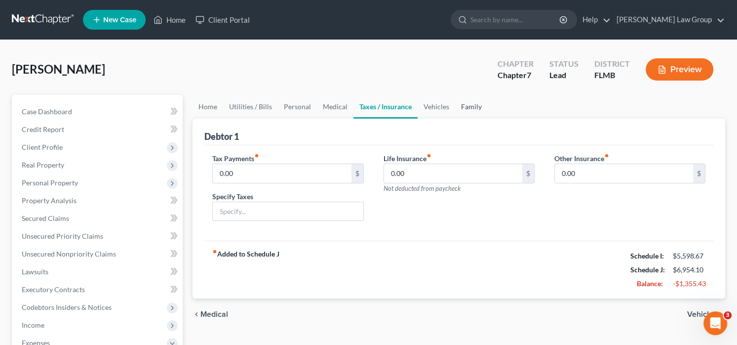
click at [462, 108] on link "Family" at bounding box center [471, 107] width 33 height 24
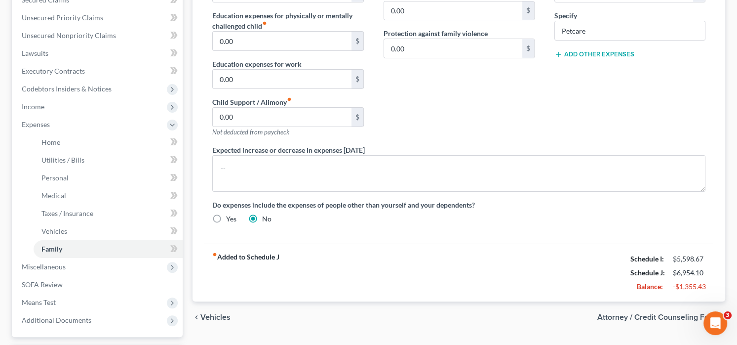
scroll to position [296, 0]
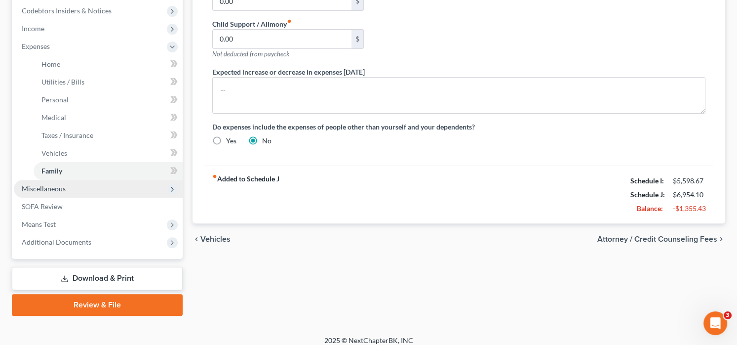
click at [73, 186] on span "Miscellaneous" at bounding box center [98, 189] width 169 height 18
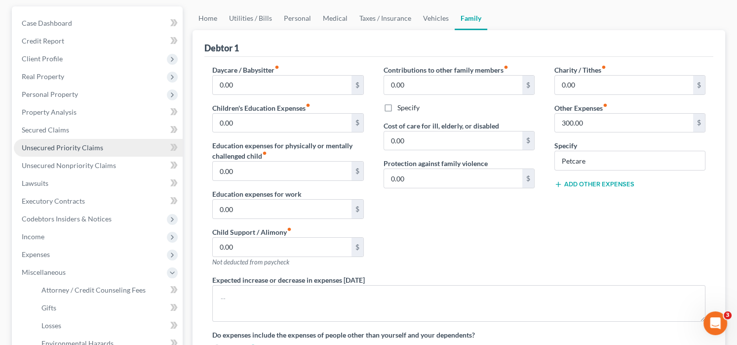
scroll to position [0, 0]
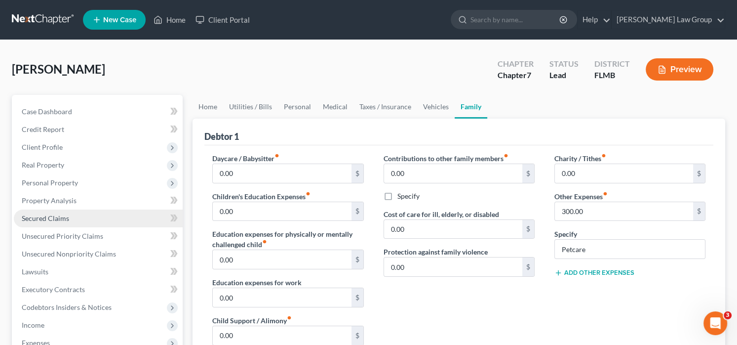
click at [91, 221] on link "Secured Claims" at bounding box center [98, 218] width 169 height 18
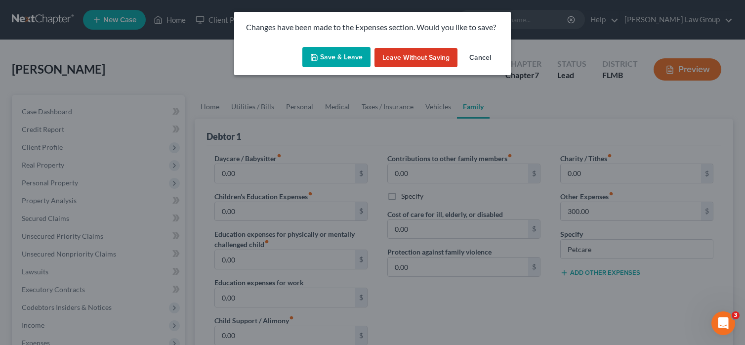
click at [358, 49] on button "Save & Leave" at bounding box center [336, 57] width 68 height 21
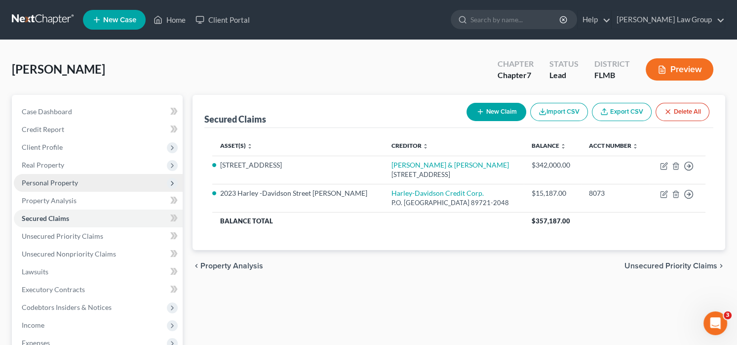
click at [71, 183] on span "Personal Property" at bounding box center [50, 182] width 56 height 8
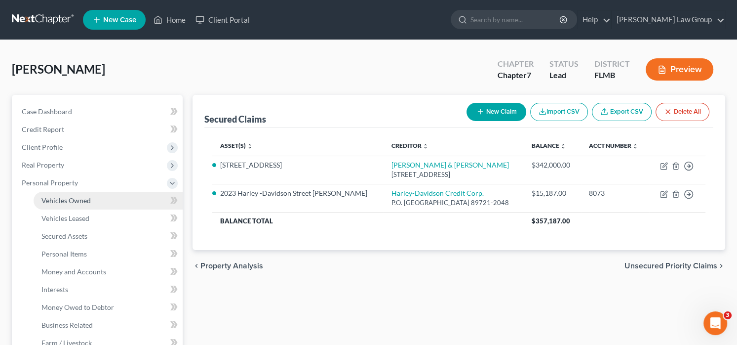
click at [94, 200] on link "Vehicles Owned" at bounding box center [108, 201] width 149 height 18
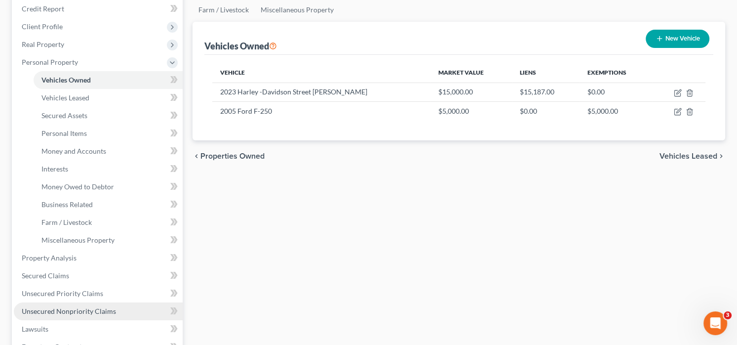
scroll to position [247, 0]
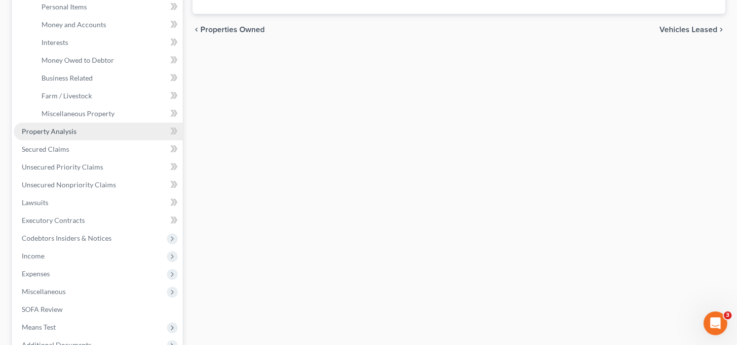
click at [115, 130] on link "Property Analysis" at bounding box center [98, 131] width 169 height 18
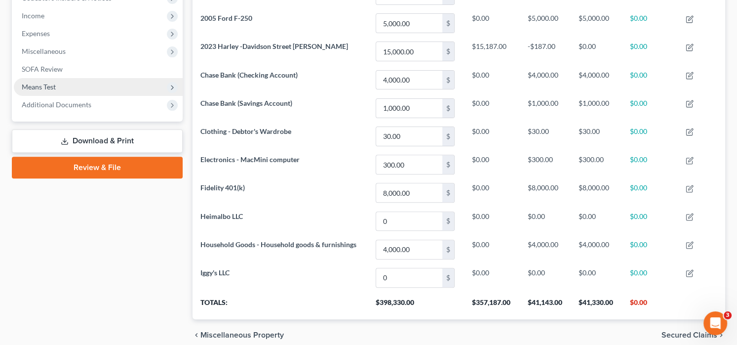
scroll to position [251, 0]
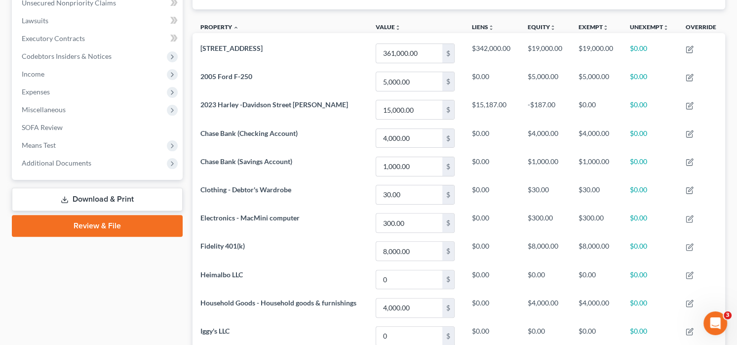
click at [114, 199] on link "Download & Print" at bounding box center [97, 199] width 171 height 23
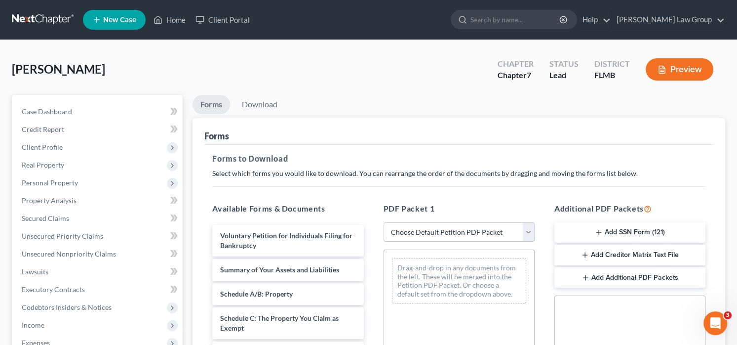
click at [442, 229] on select "Choose Default Petition PDF Packet Complete Bankruptcy Petition (all forms and …" at bounding box center [459, 232] width 151 height 20
select select "0"
click at [384, 222] on select "Choose Default Petition PDF Packet Complete Bankruptcy Petition (all forms and …" at bounding box center [459, 232] width 151 height 20
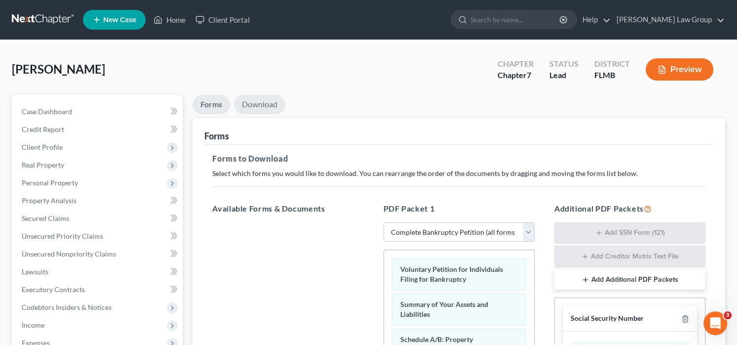
click at [259, 110] on link "Download" at bounding box center [259, 104] width 51 height 19
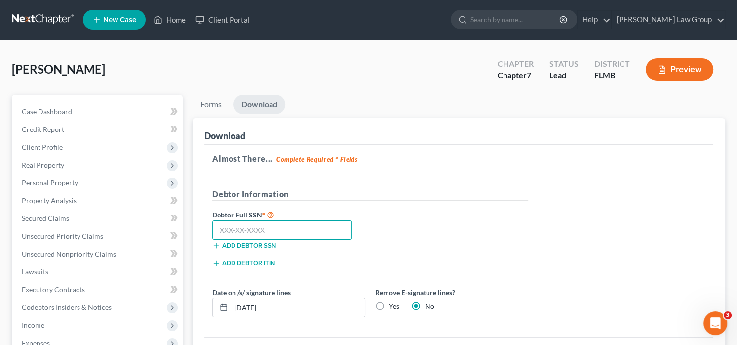
click at [293, 223] on input "text" at bounding box center [282, 230] width 140 height 20
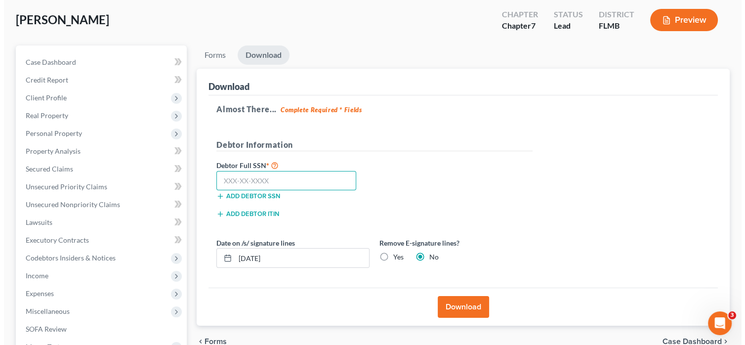
scroll to position [99, 0]
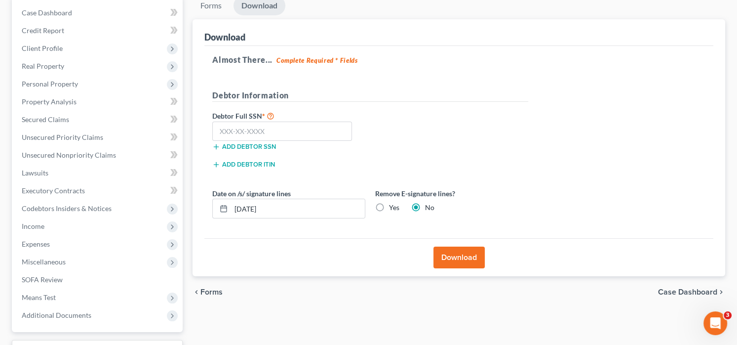
click at [389, 203] on label "Yes" at bounding box center [394, 207] width 10 height 10
click at [393, 203] on input "Yes" at bounding box center [396, 205] width 6 height 6
radio input "true"
radio input "false"
click at [389, 204] on label "Yes" at bounding box center [394, 207] width 10 height 10
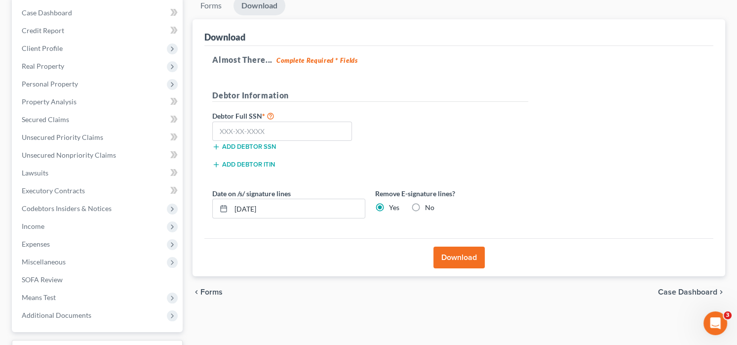
click at [393, 204] on input "Yes" at bounding box center [396, 205] width 6 height 6
click at [300, 132] on input "text" at bounding box center [282, 131] width 140 height 20
click at [288, 129] on input "text" at bounding box center [282, 131] width 140 height 20
type input "121-76-2782"
drag, startPoint x: 475, startPoint y: 256, endPoint x: 469, endPoint y: 261, distance: 7.7
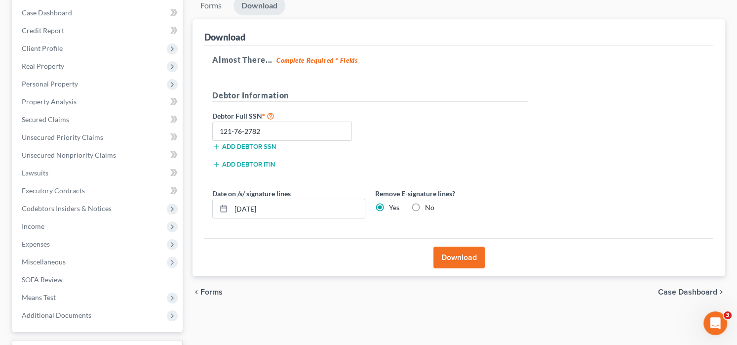
click at [469, 261] on button "Download" at bounding box center [459, 257] width 51 height 22
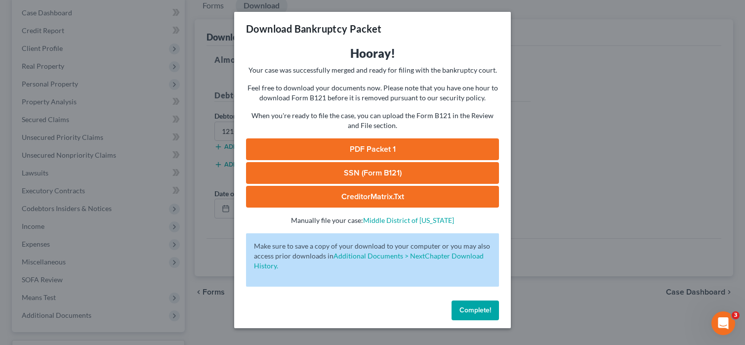
click at [408, 148] on link "PDF Packet 1" at bounding box center [372, 149] width 253 height 22
click at [329, 175] on link "SSN (Form B121)" at bounding box center [372, 173] width 253 height 22
click at [430, 145] on link "PDF Packet 1" at bounding box center [372, 149] width 253 height 22
